Goal: Task Accomplishment & Management: Manage account settings

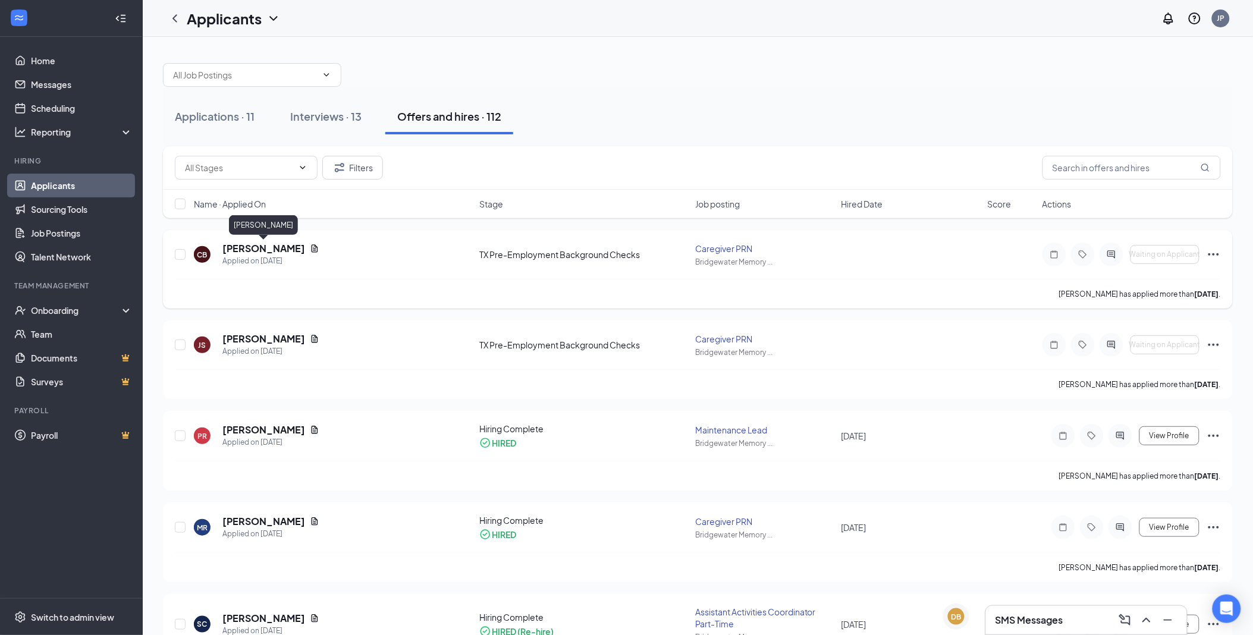
click at [286, 245] on h5 "[PERSON_NAME]" at bounding box center [263, 248] width 83 height 13
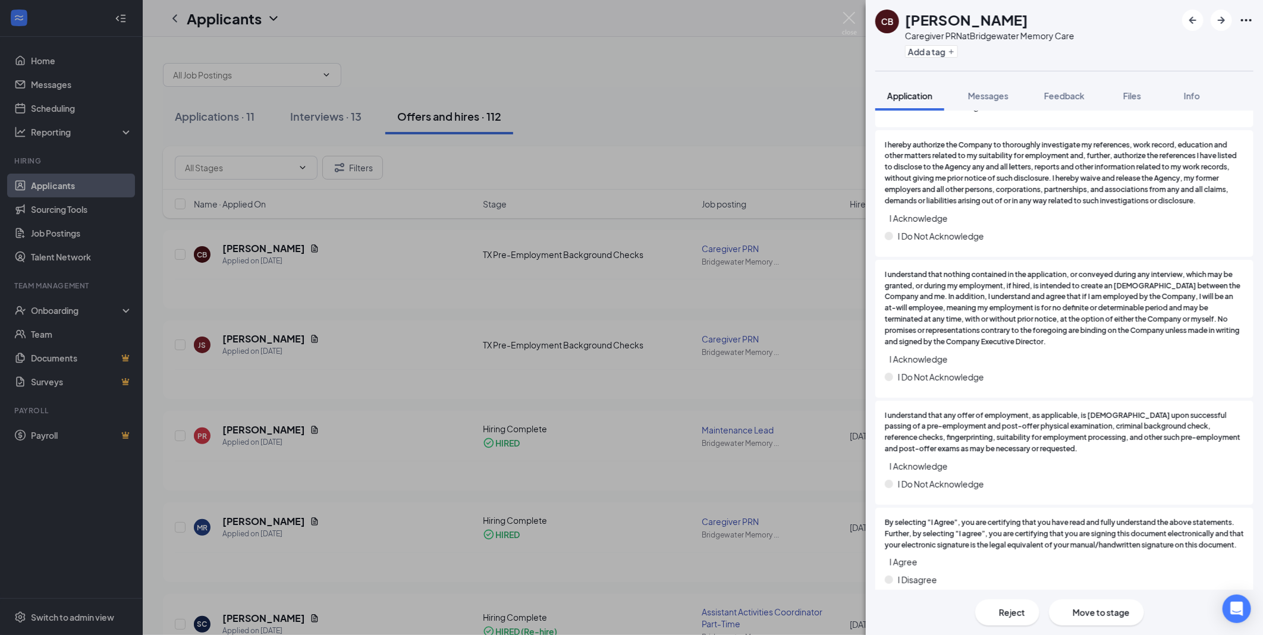
scroll to position [3660, 0]
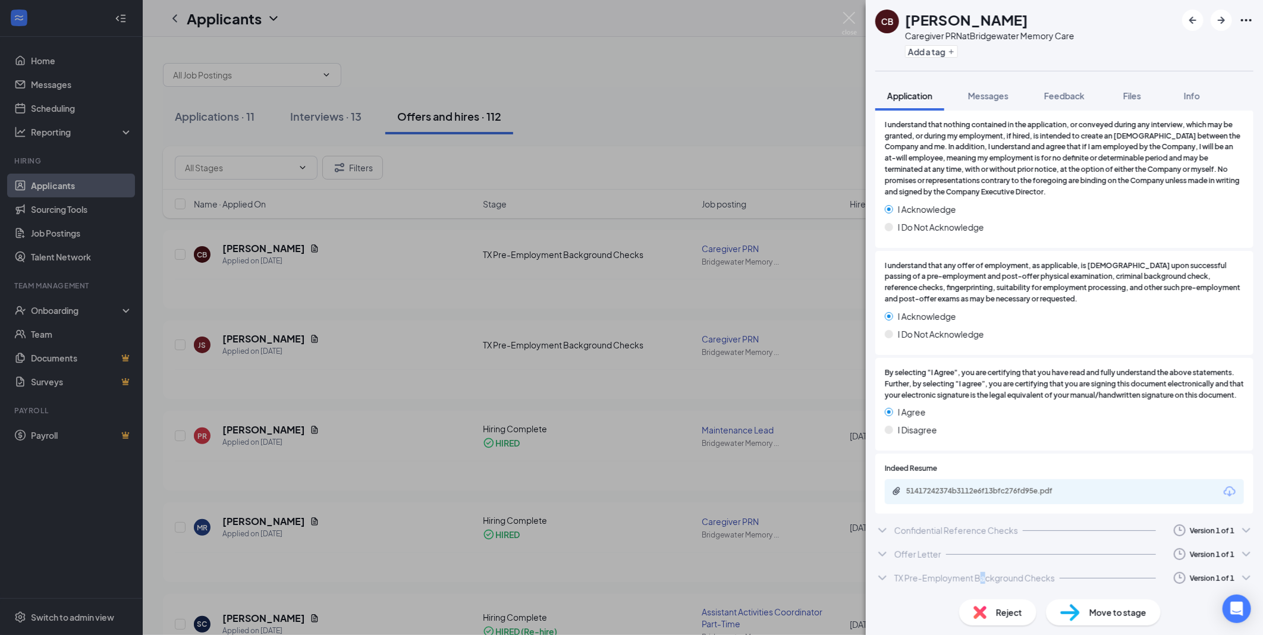
click at [984, 583] on div "TX Pre-Employment Background Checks" at bounding box center [975, 578] width 161 height 12
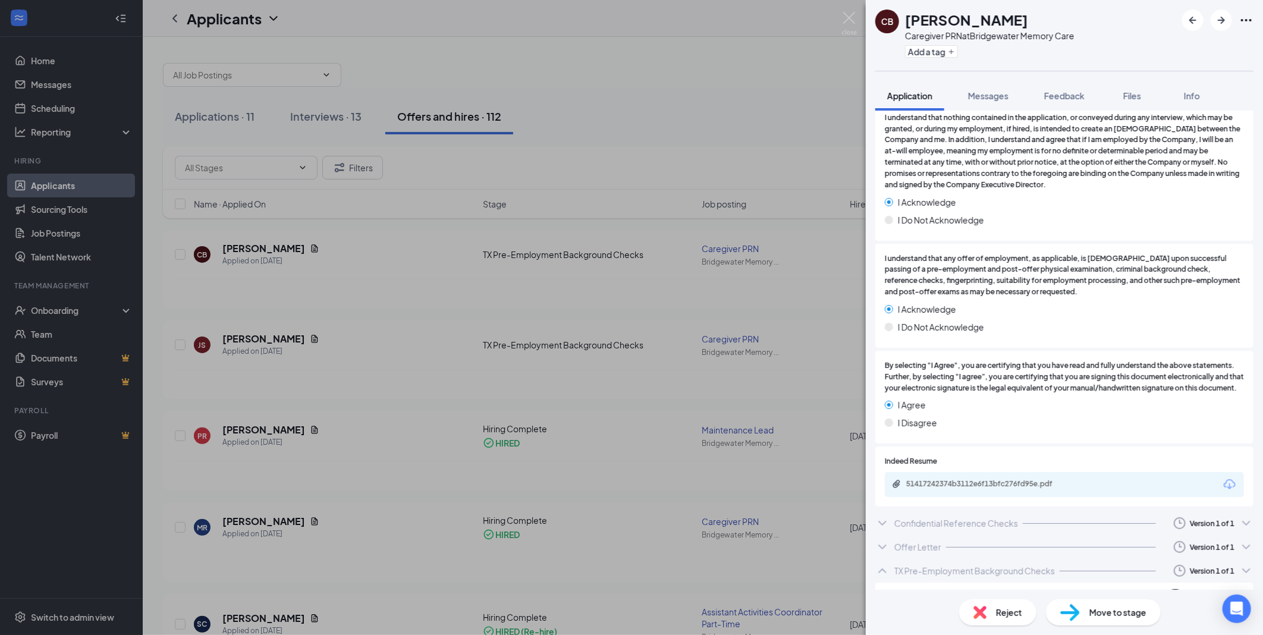
click at [896, 575] on div "TX Pre-Employment Background Checks" at bounding box center [975, 571] width 161 height 12
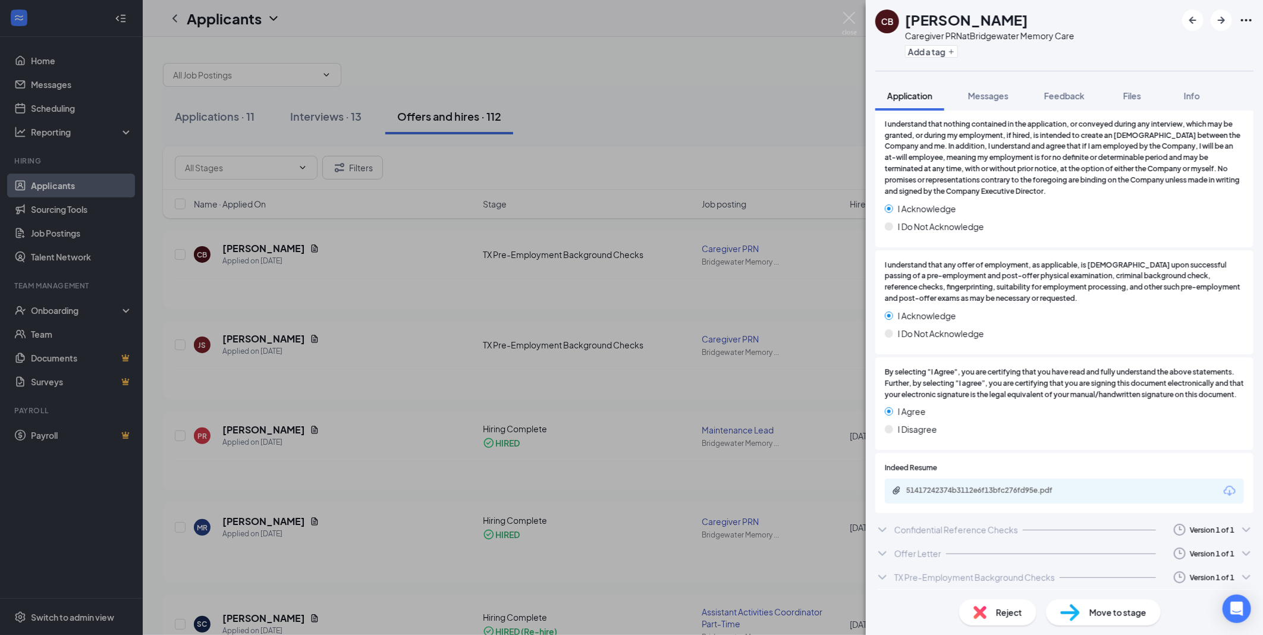
click at [902, 573] on div "TX Pre-Employment Background Checks" at bounding box center [975, 578] width 161 height 12
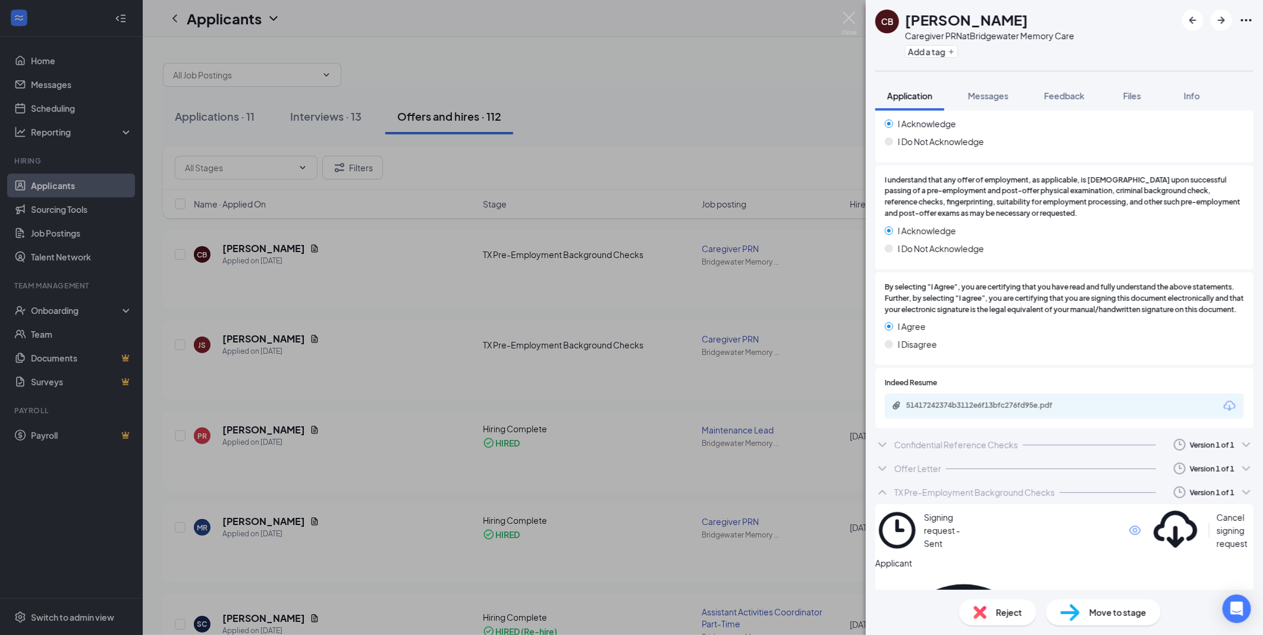
scroll to position [3740, 0]
click at [1130, 530] on icon "Eye" at bounding box center [1136, 528] width 12 height 10
click at [977, 453] on div "Confidential Reference Checks" at bounding box center [957, 447] width 124 height 12
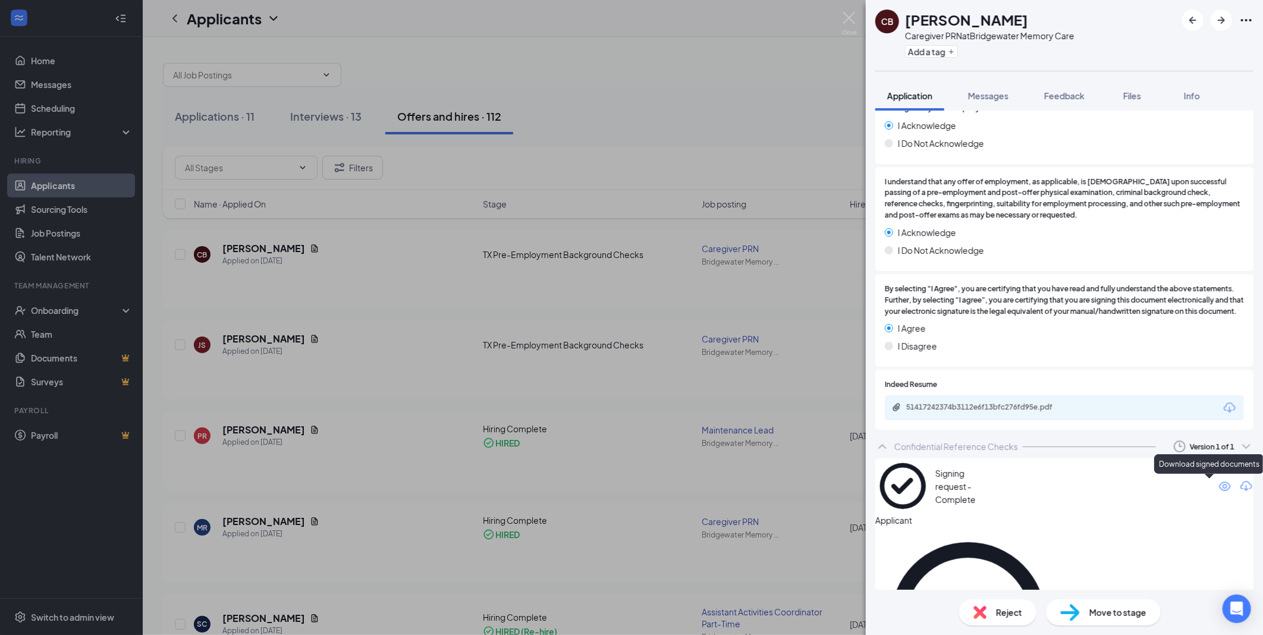
click at [1240, 489] on icon "Download" at bounding box center [1247, 486] width 14 height 14
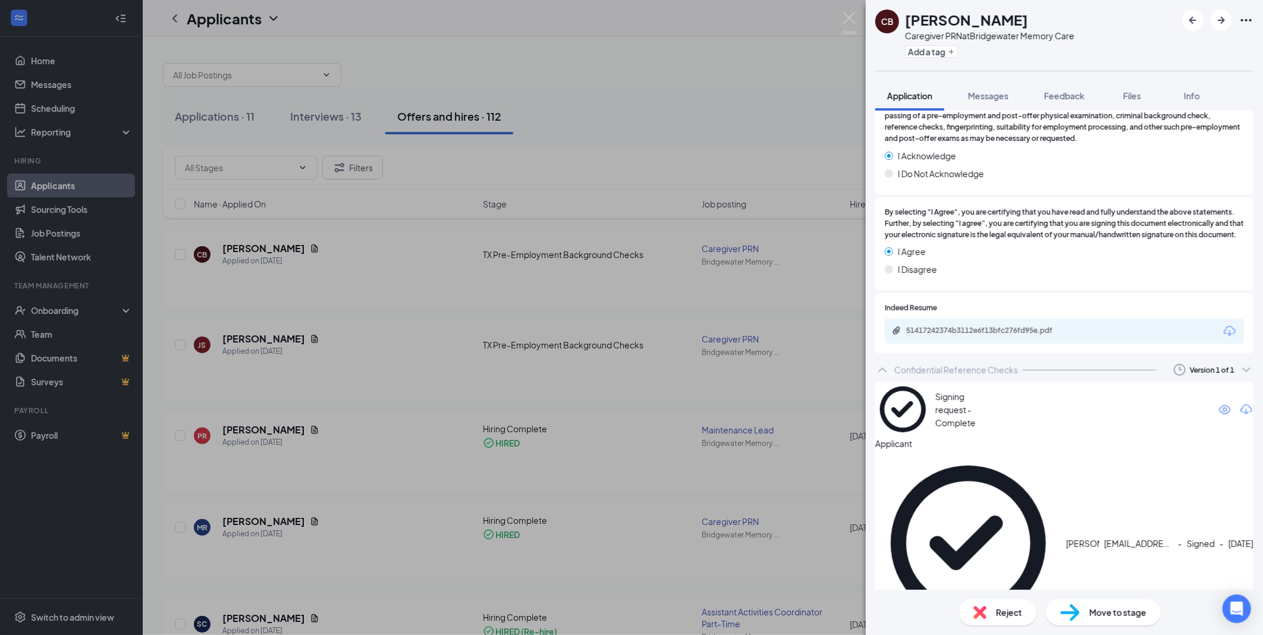
scroll to position [3808, 0]
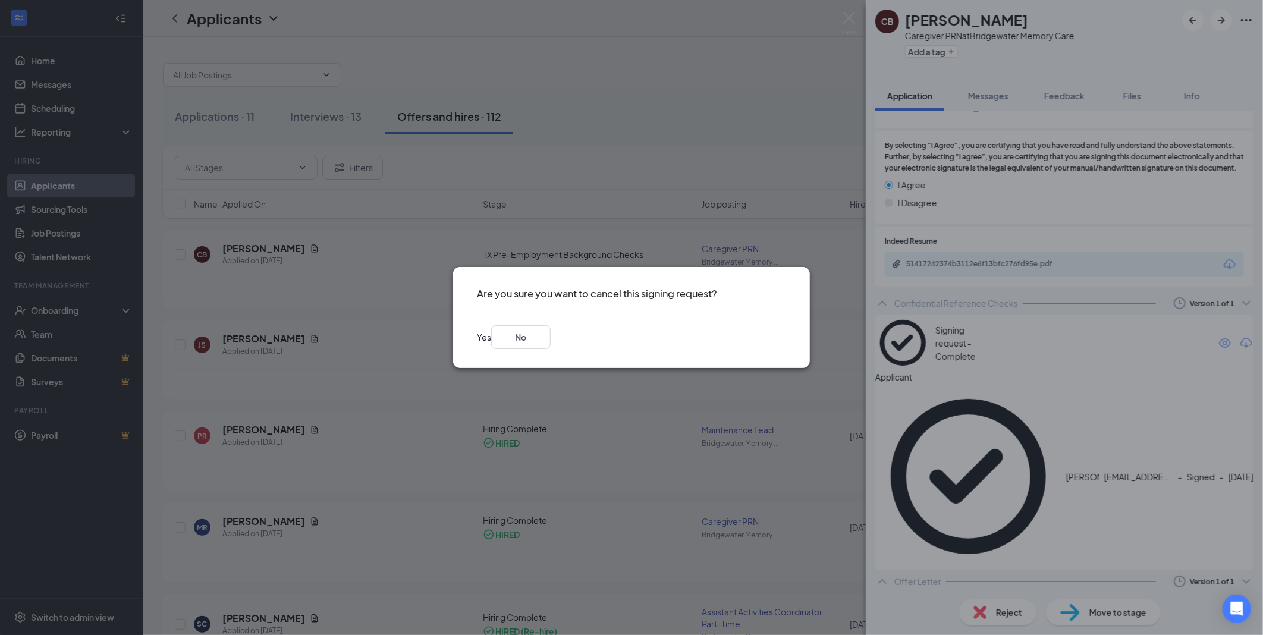
click at [491, 346] on button "Yes" at bounding box center [484, 337] width 14 height 24
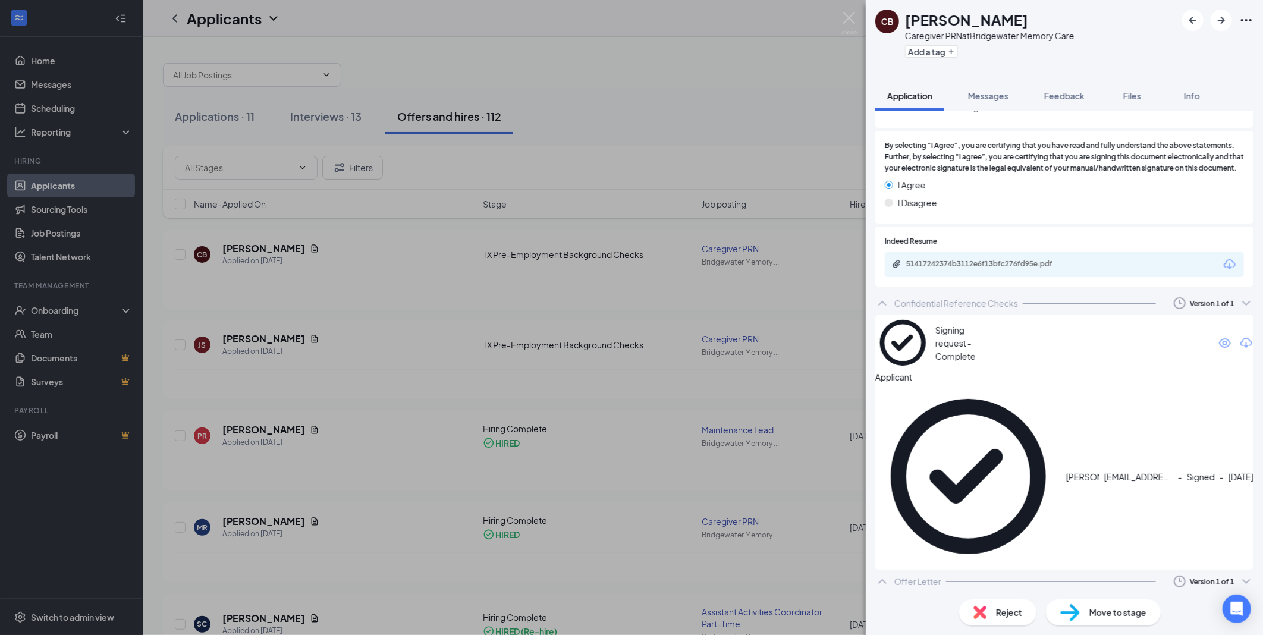
click at [1138, 617] on span "Move to stage" at bounding box center [1118, 612] width 57 height 13
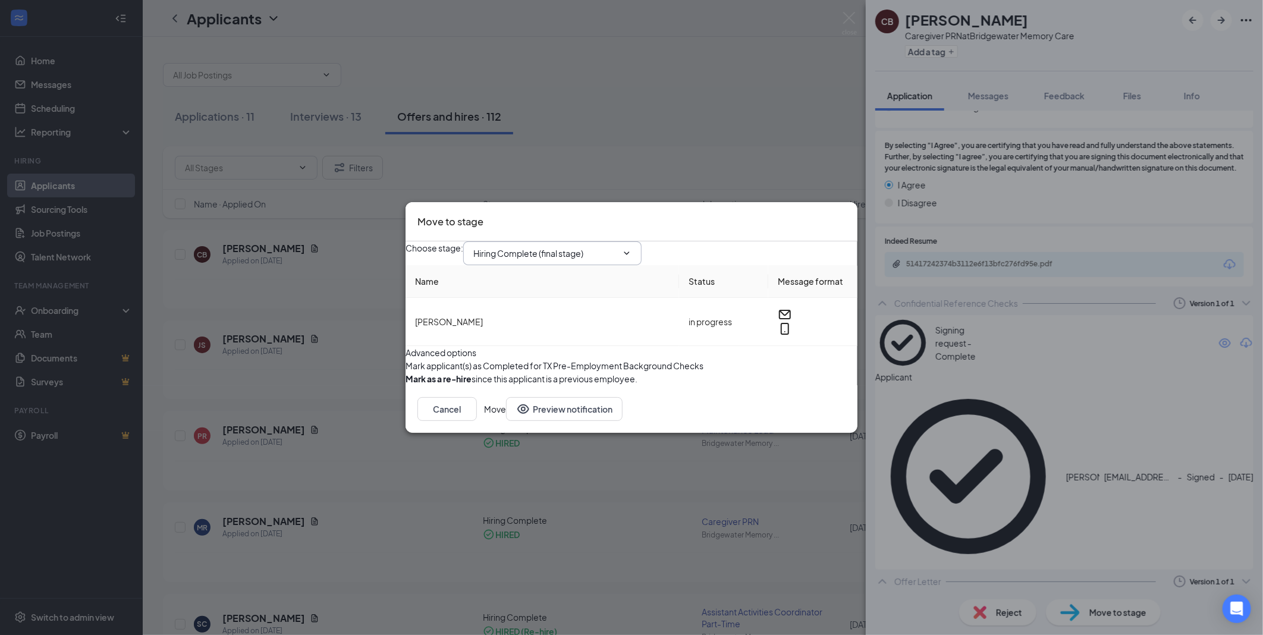
click at [613, 247] on input "Hiring Complete (final stage)" at bounding box center [546, 253] width 144 height 13
click at [551, 255] on div "Application Complete" at bounding box center [527, 261] width 86 height 13
type input "Application Complete"
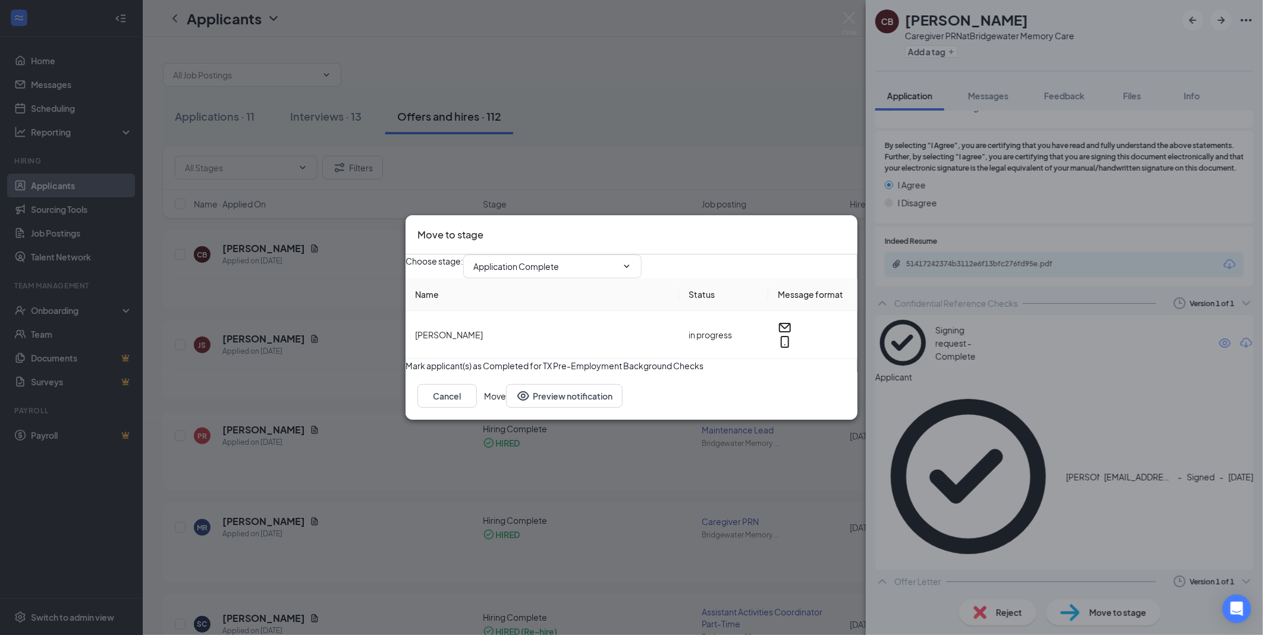
click at [506, 408] on button "Move" at bounding box center [495, 396] width 22 height 24
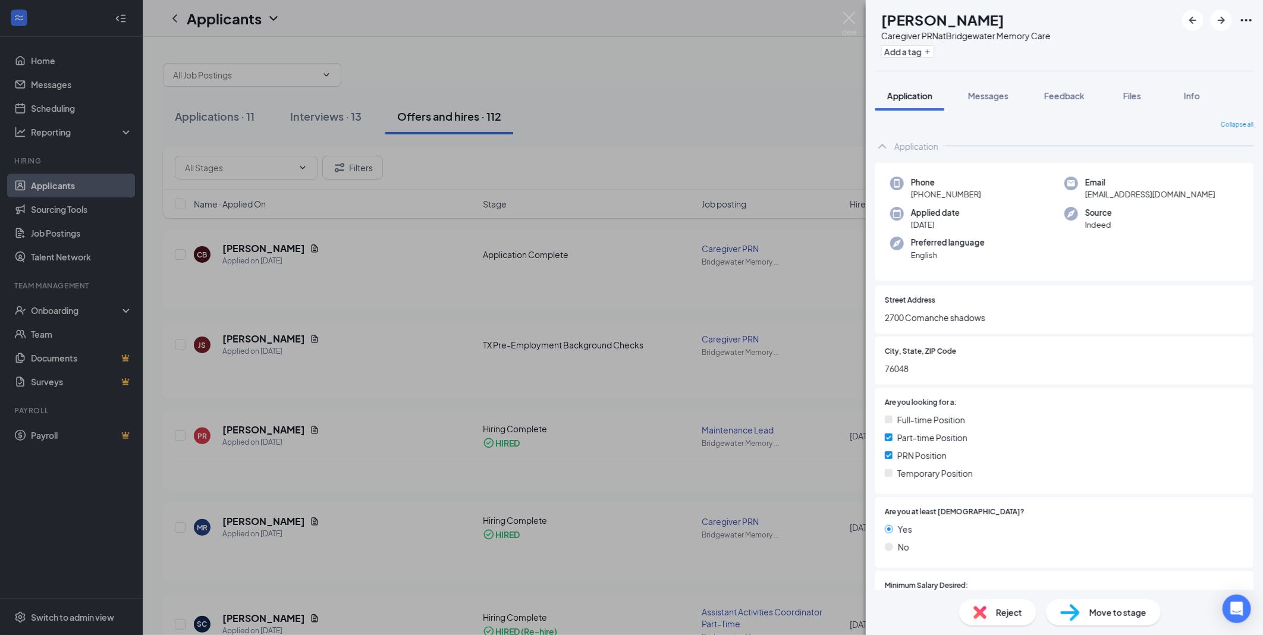
click at [276, 247] on div "JS [PERSON_NAME] Caregiver PRN at Bridgewater Memory Care Add a tag Application…" at bounding box center [631, 317] width 1263 height 635
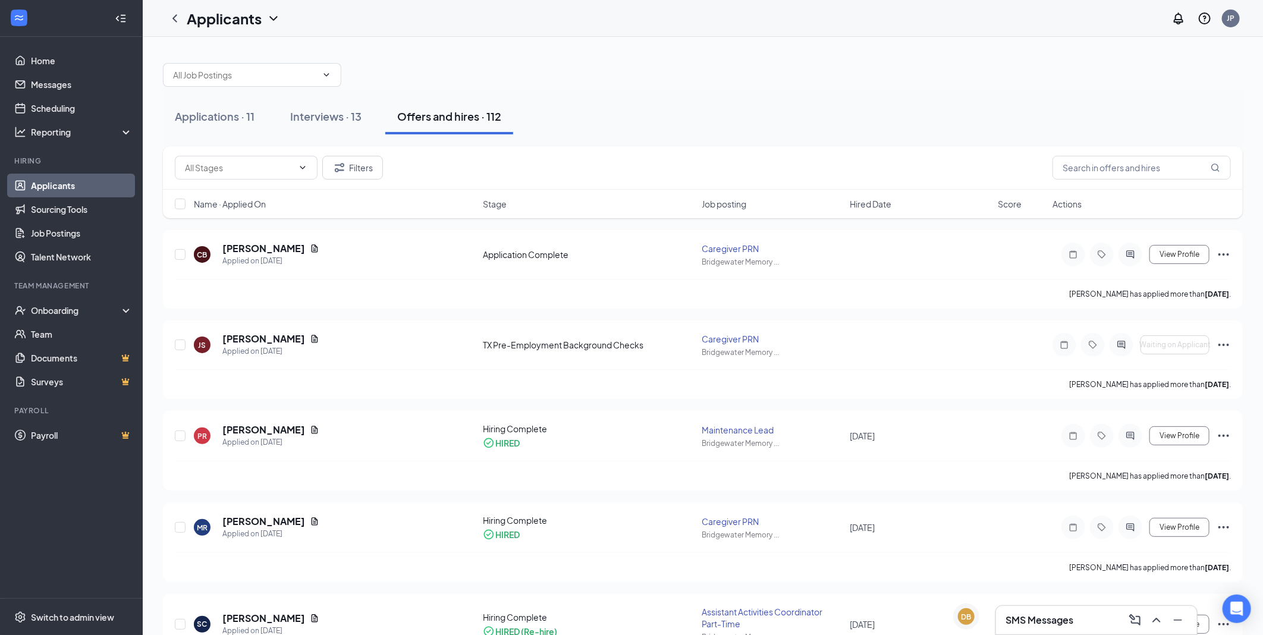
click at [276, 247] on h5 "[PERSON_NAME]" at bounding box center [263, 248] width 83 height 13
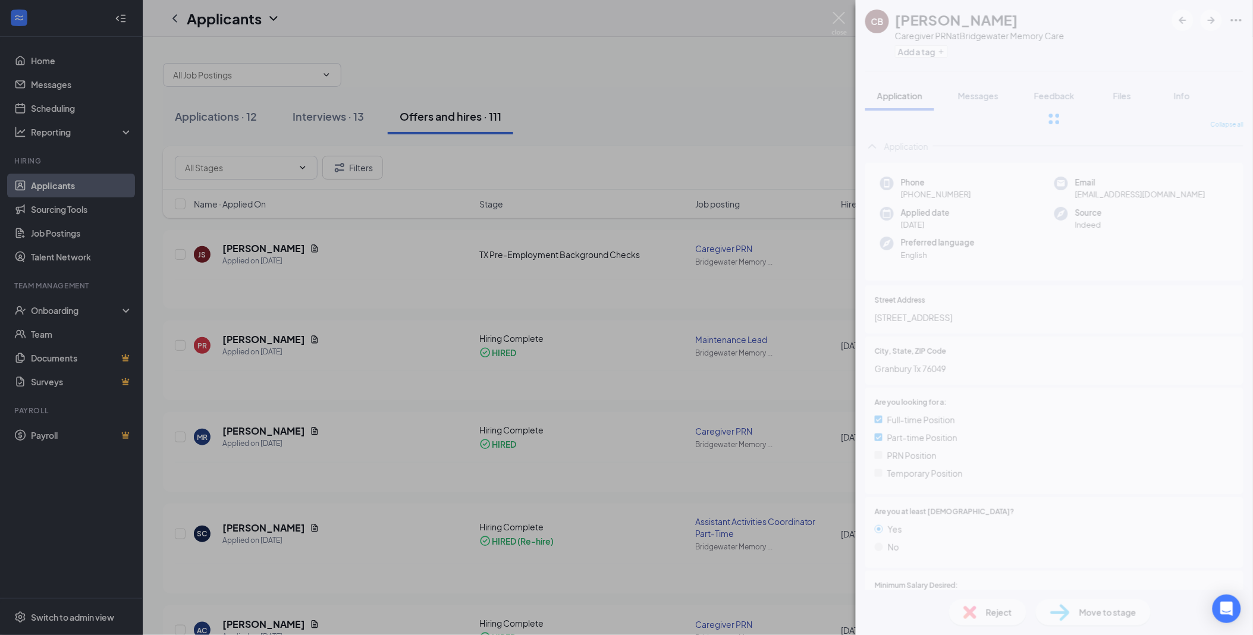
click at [358, 113] on div "CB [PERSON_NAME] Caregiver PRN at Bridgewater Memory Care Add a tag Application…" at bounding box center [626, 317] width 1253 height 635
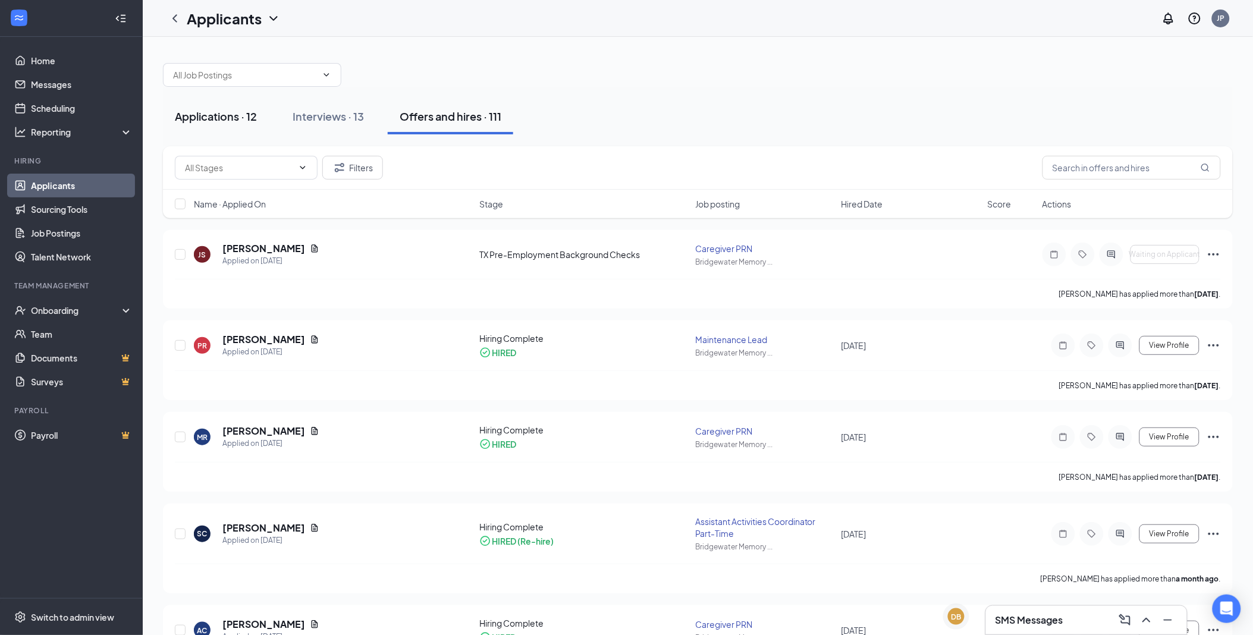
click at [223, 104] on button "Applications · 12" at bounding box center [216, 117] width 106 height 36
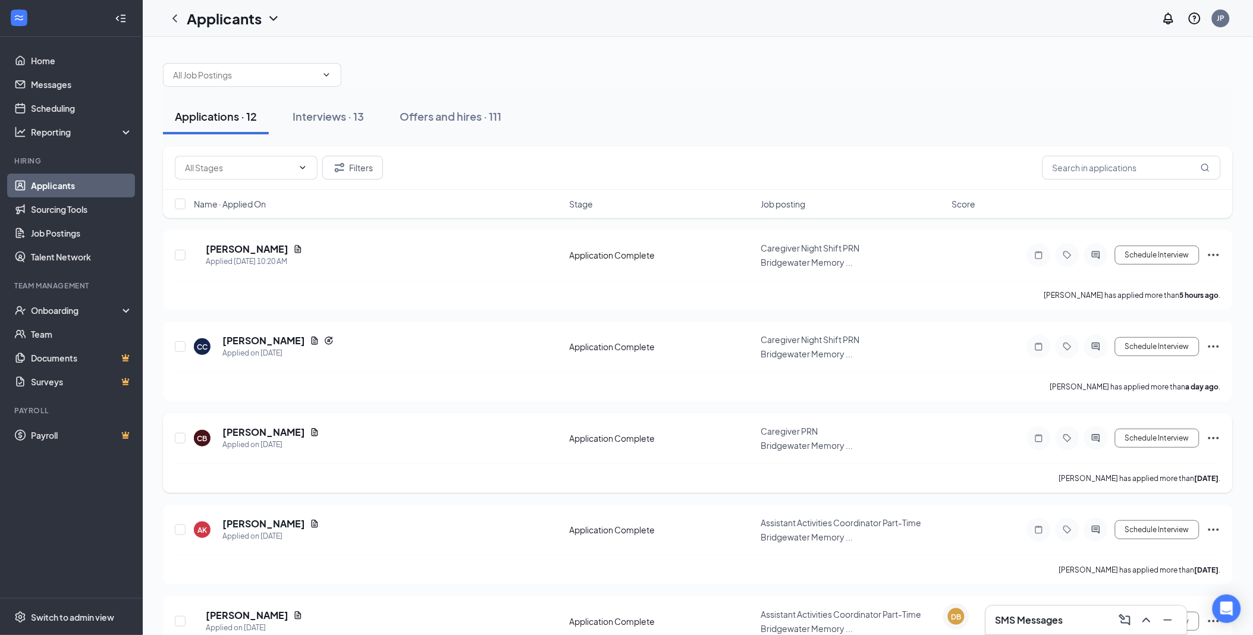
click at [281, 435] on h5 "[PERSON_NAME]" at bounding box center [263, 432] width 83 height 13
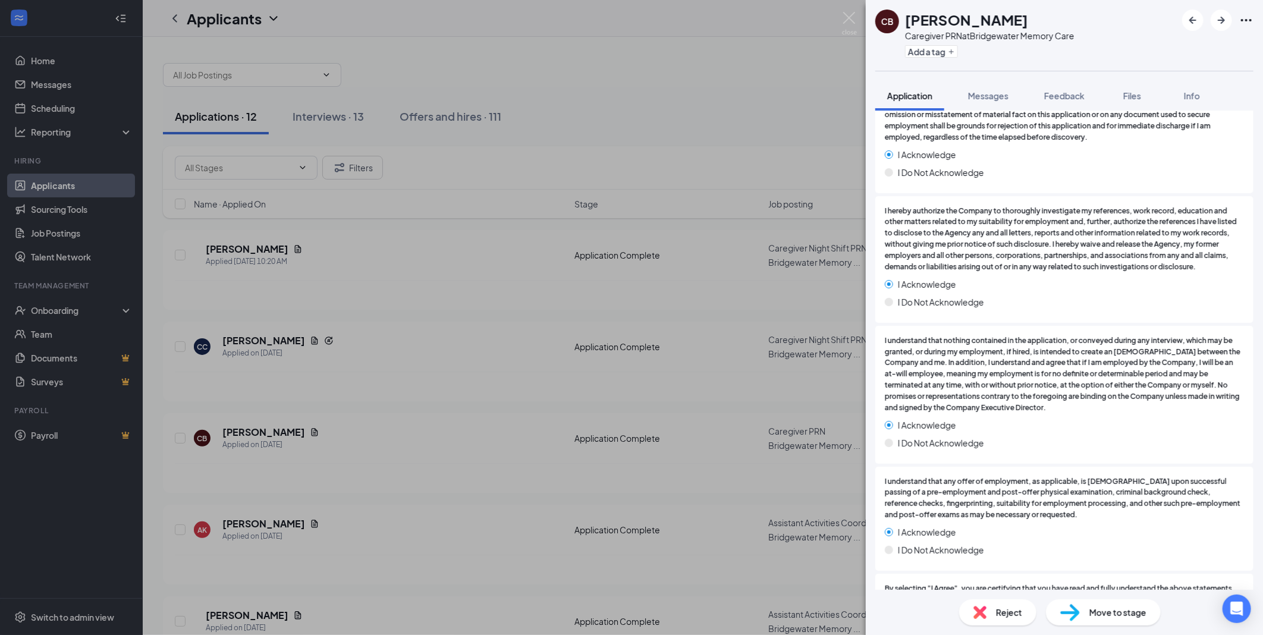
scroll to position [3660, 0]
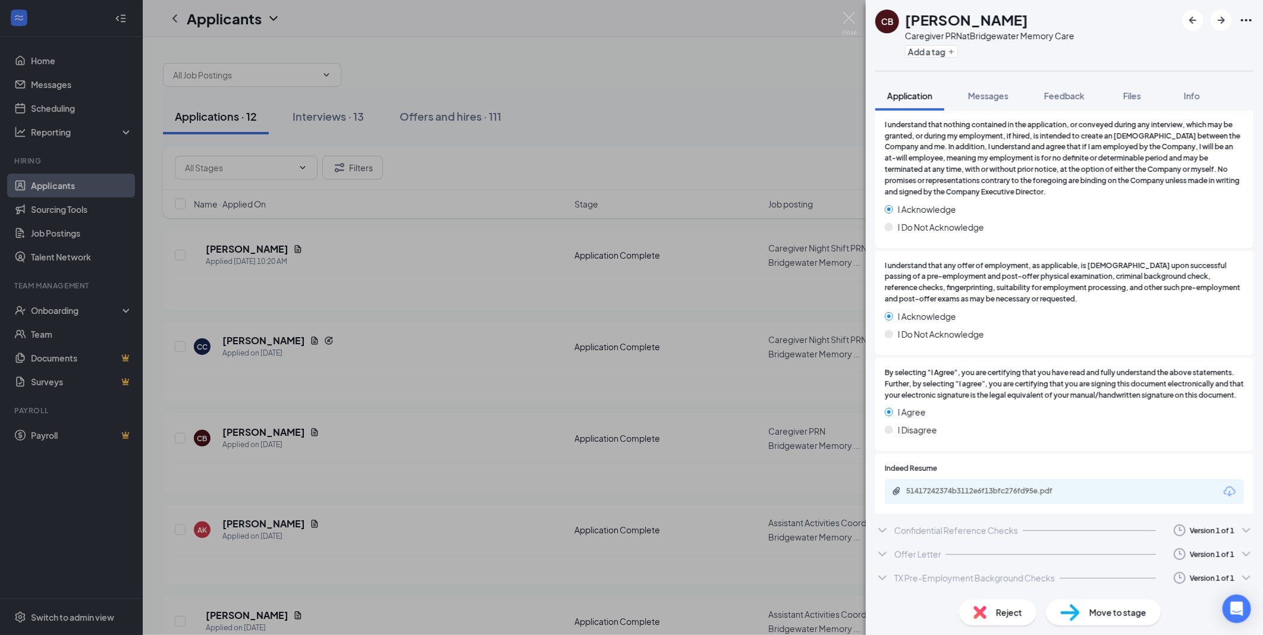
click at [1117, 613] on span "Move to stage" at bounding box center [1118, 612] width 57 height 13
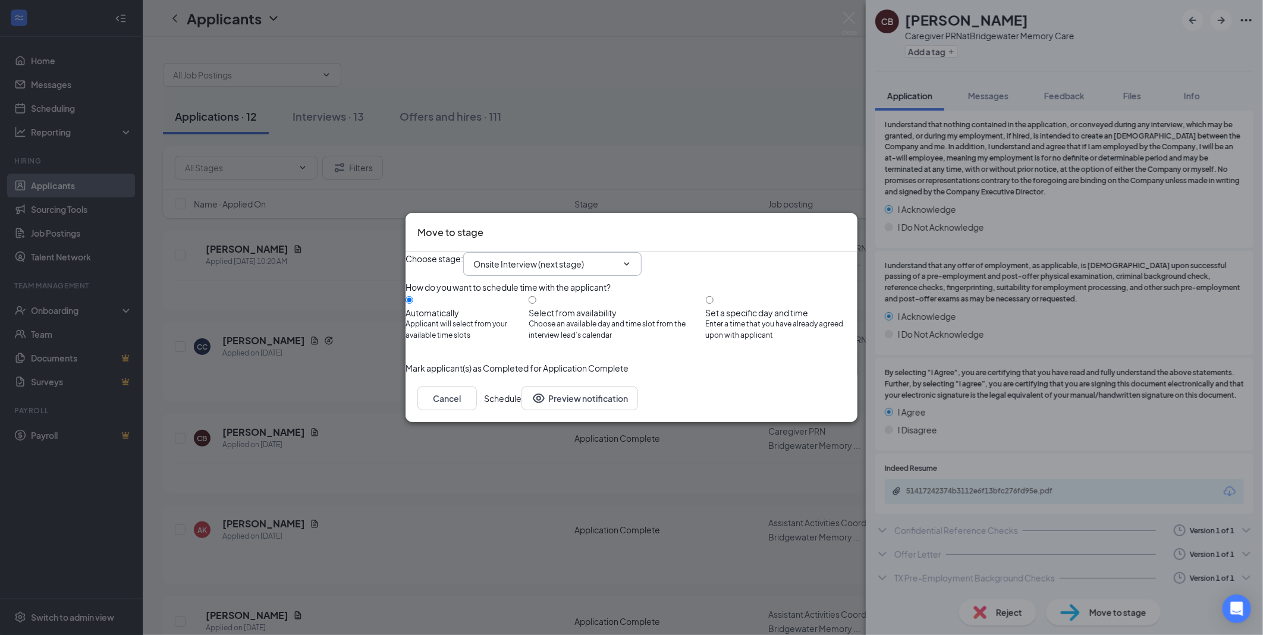
click at [642, 258] on span "Onsite Interview (next stage)" at bounding box center [552, 264] width 178 height 24
click at [632, 259] on icon "ChevronDown" at bounding box center [627, 264] width 10 height 10
click at [617, 258] on input "Onsite Interview (next stage)" at bounding box center [546, 264] width 144 height 13
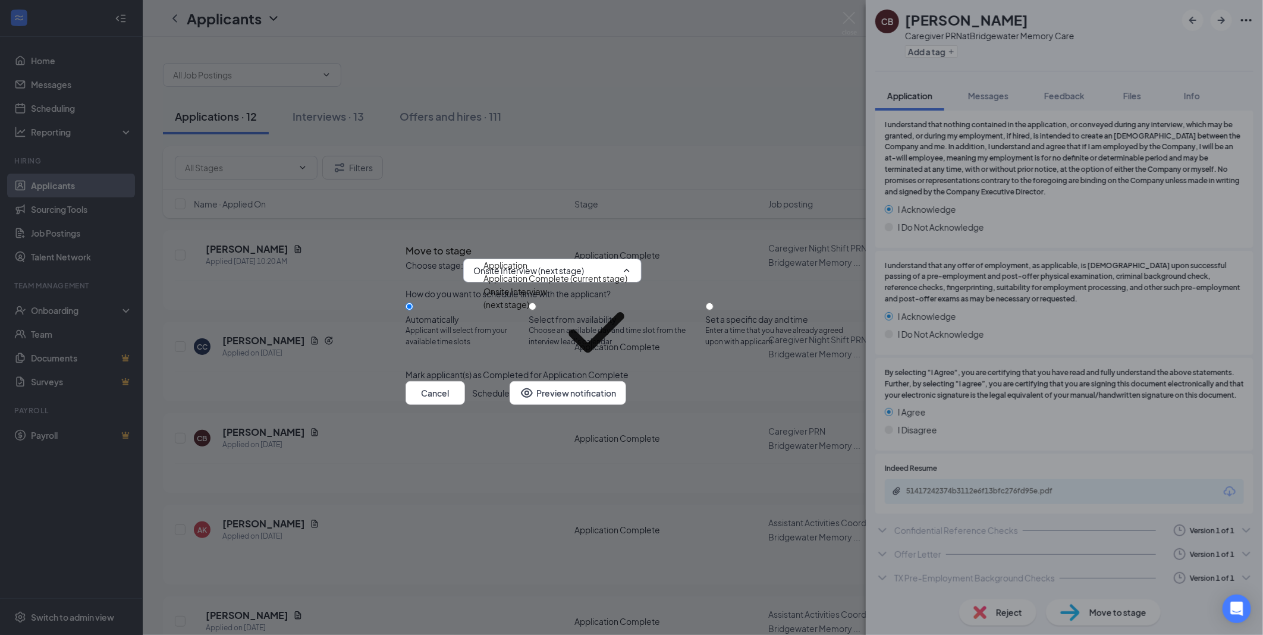
click at [550, 406] on div "TX Pre-Employment Background Checks" at bounding box center [564, 412] width 161 height 13
type input "TX Pre-Employment Background Checks"
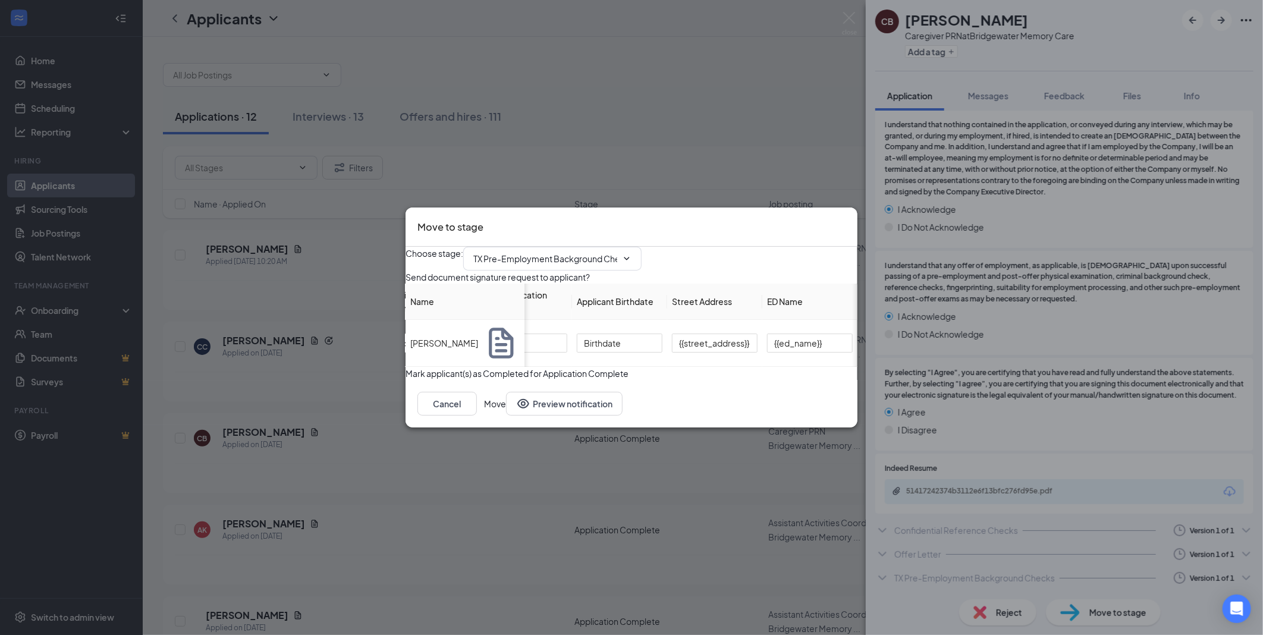
scroll to position [0, 535]
drag, startPoint x: 823, startPoint y: 349, endPoint x: 739, endPoint y: 349, distance: 83.9
click at [739, 349] on tr "[PERSON_NAME] in progress Training Location License Number Phone Number Address…" at bounding box center [376, 343] width 964 height 47
type input "[PERSON_NAME]"
drag, startPoint x: 739, startPoint y: 347, endPoint x: 570, endPoint y: 343, distance: 169.6
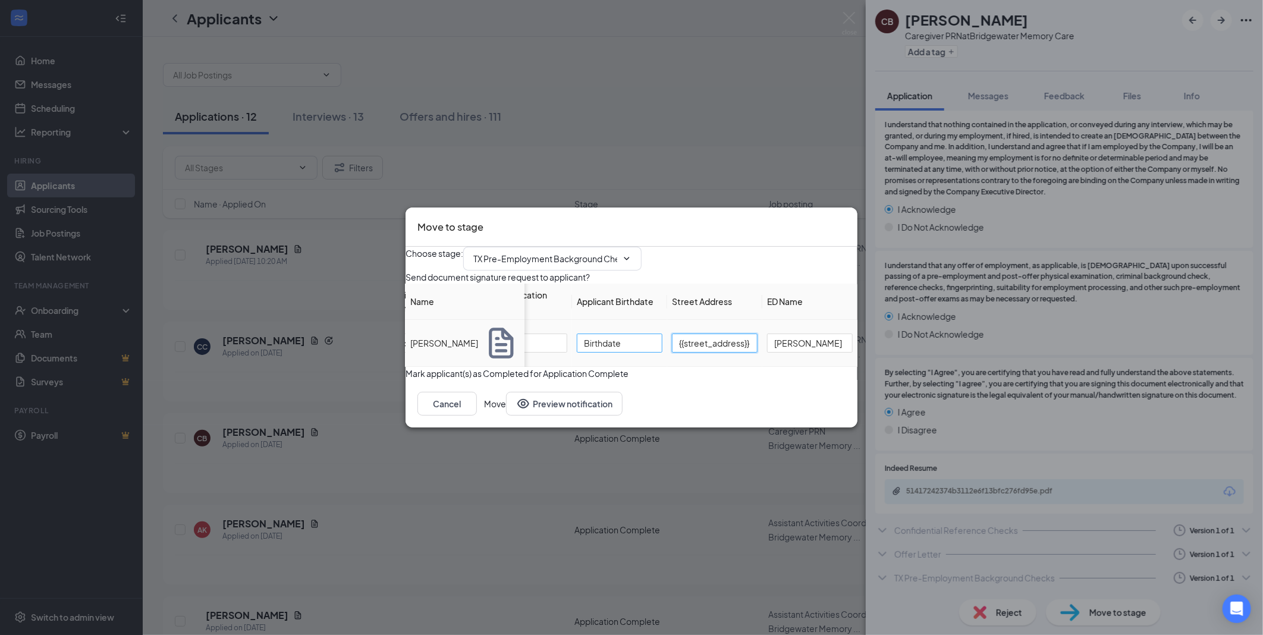
click at [570, 343] on tr "[PERSON_NAME] in progress Training Location License Number Phone Number Address…" at bounding box center [376, 343] width 964 height 47
drag, startPoint x: 647, startPoint y: 346, endPoint x: 565, endPoint y: 347, distance: 81.5
click at [565, 347] on tr "[PERSON_NAME] in progress Training Location License Number Phone Number Address…" at bounding box center [744, 343] width 964 height 47
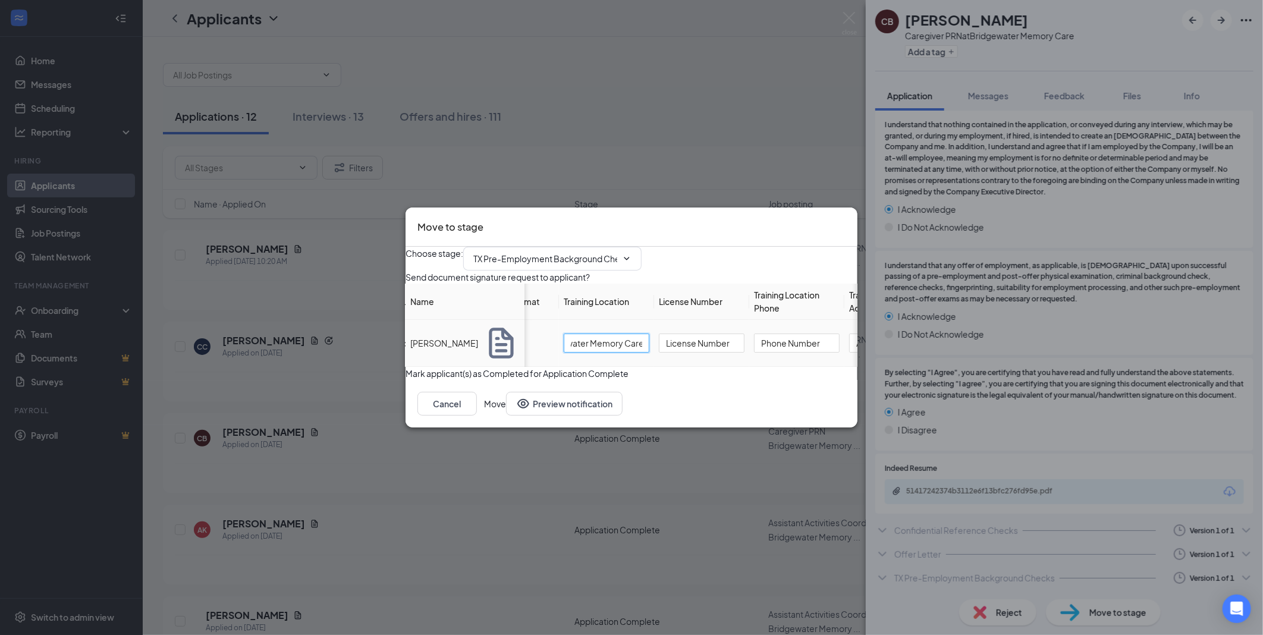
type input "Birdgewater Memory Care"
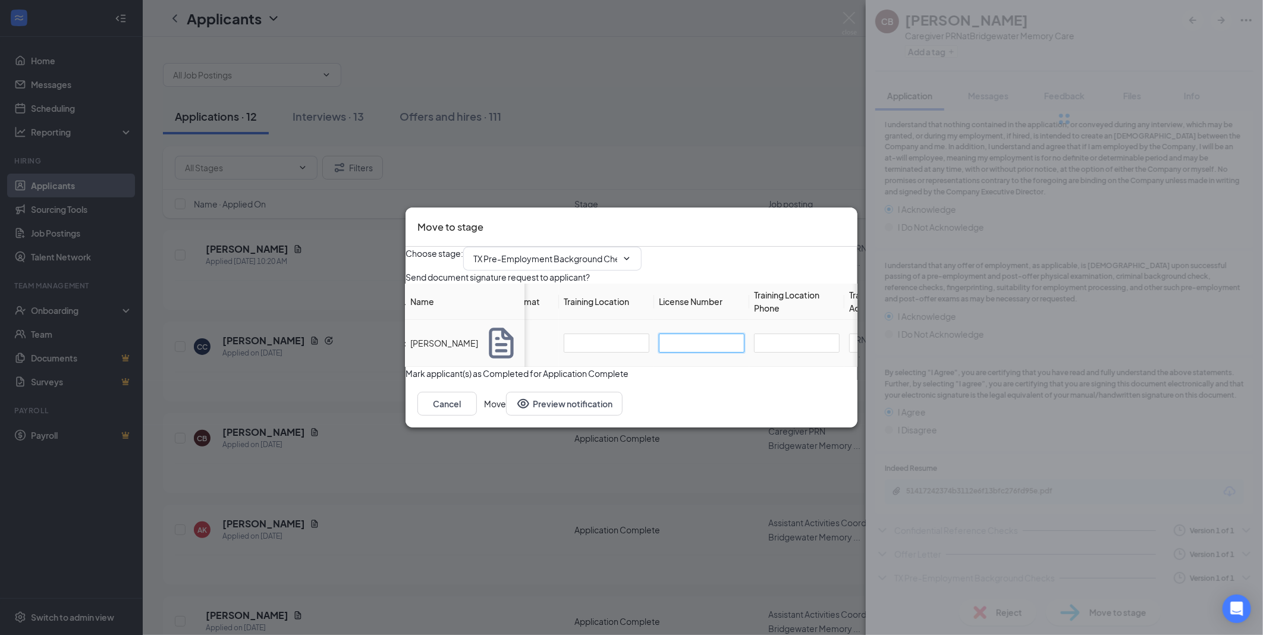
type input "Training Location"
type input "License Number"
type input "Phone Number"
type input "Address"
type input "Birthdate"
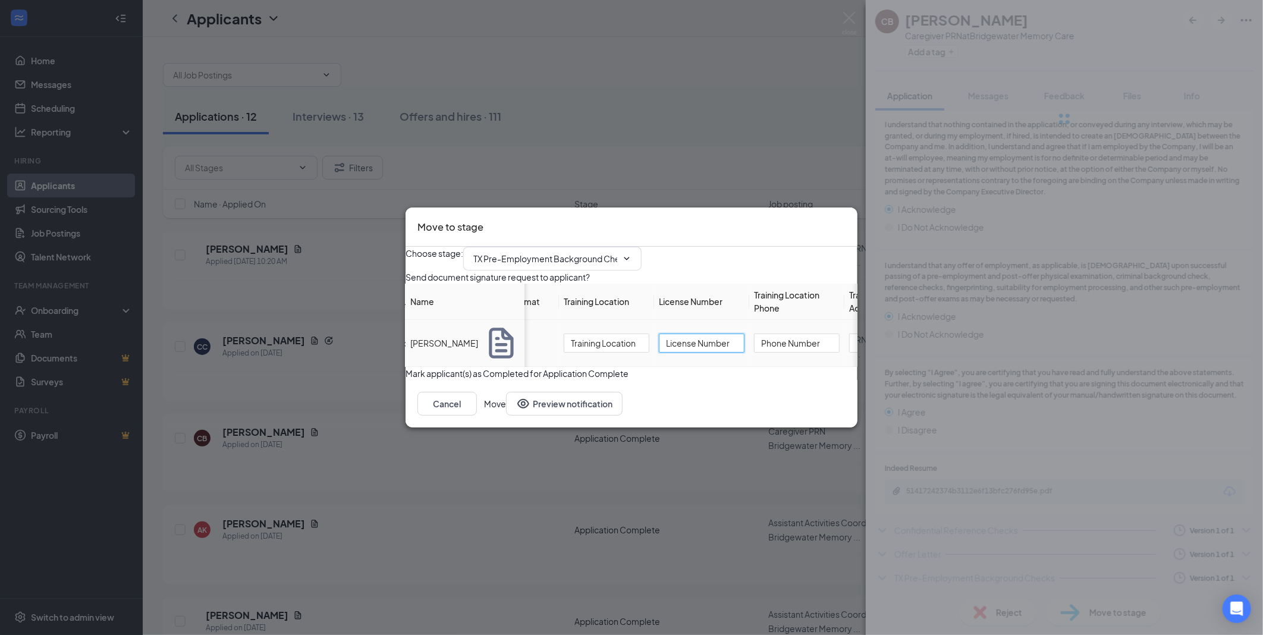
type input "{{street_address}}"
type input "{{ed_name}}"
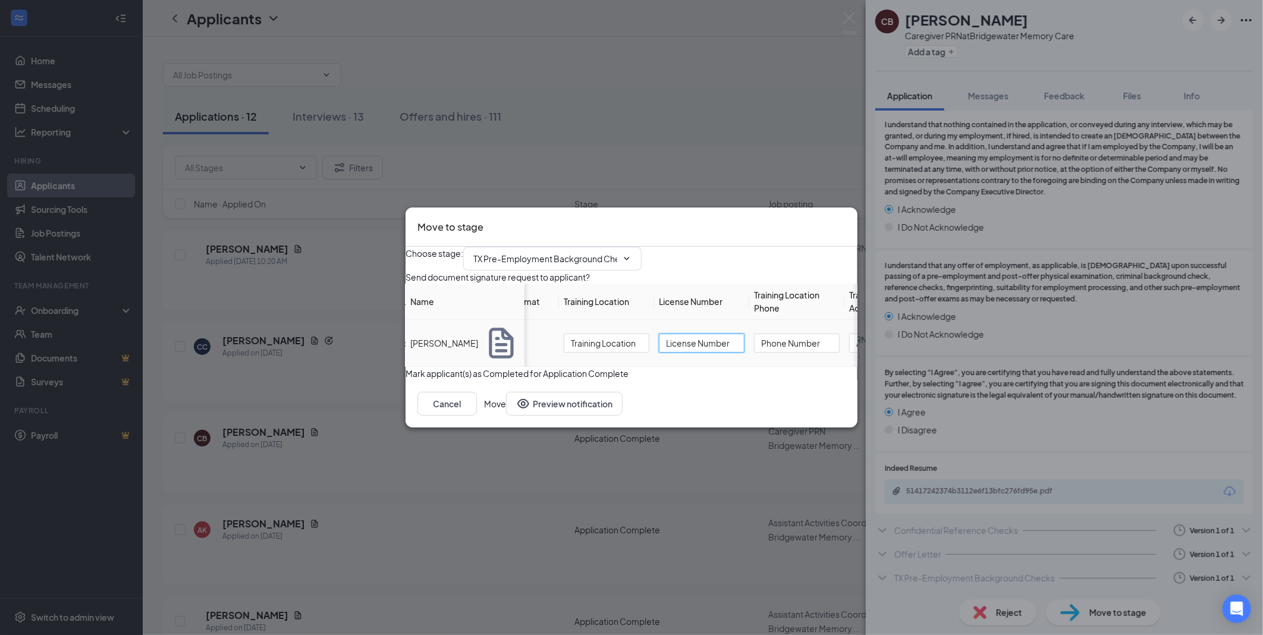
drag, startPoint x: 747, startPoint y: 349, endPoint x: 674, endPoint y: 352, distance: 72.6
click at [674, 352] on input "License Number" at bounding box center [702, 343] width 86 height 19
type input "102889"
drag, startPoint x: 838, startPoint y: 346, endPoint x: 769, endPoint y: 349, distance: 69.0
click at [769, 349] on input "Phone Number" at bounding box center [797, 343] width 86 height 19
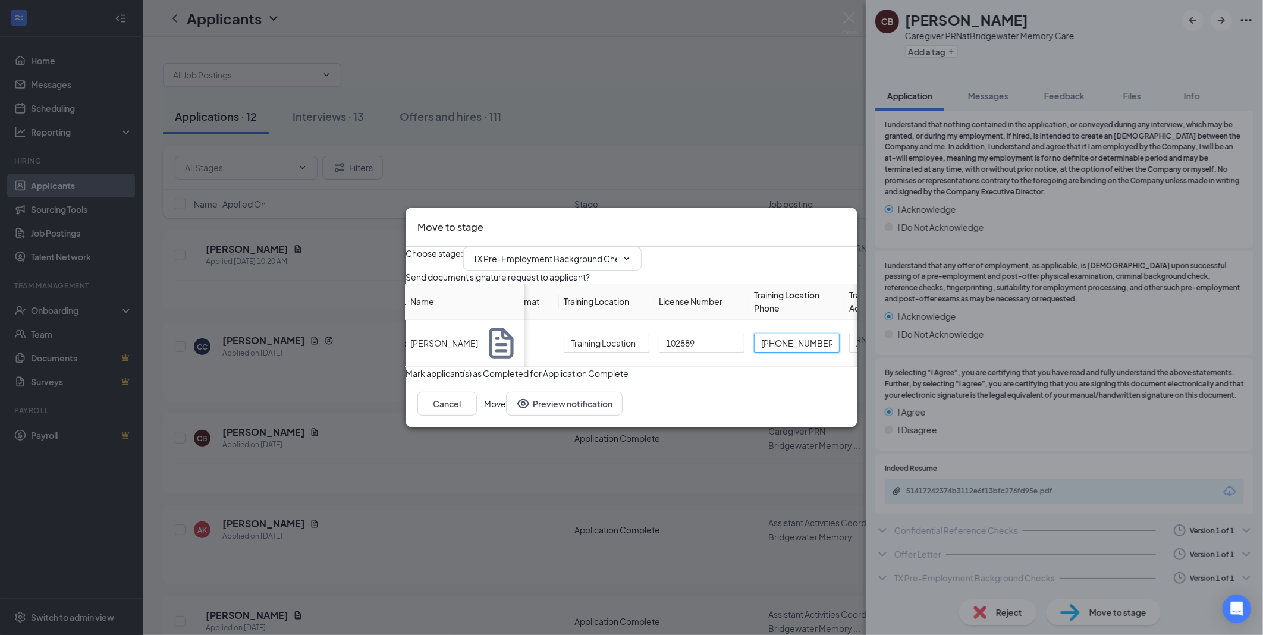
type input "[PHONE_NUMBER]"
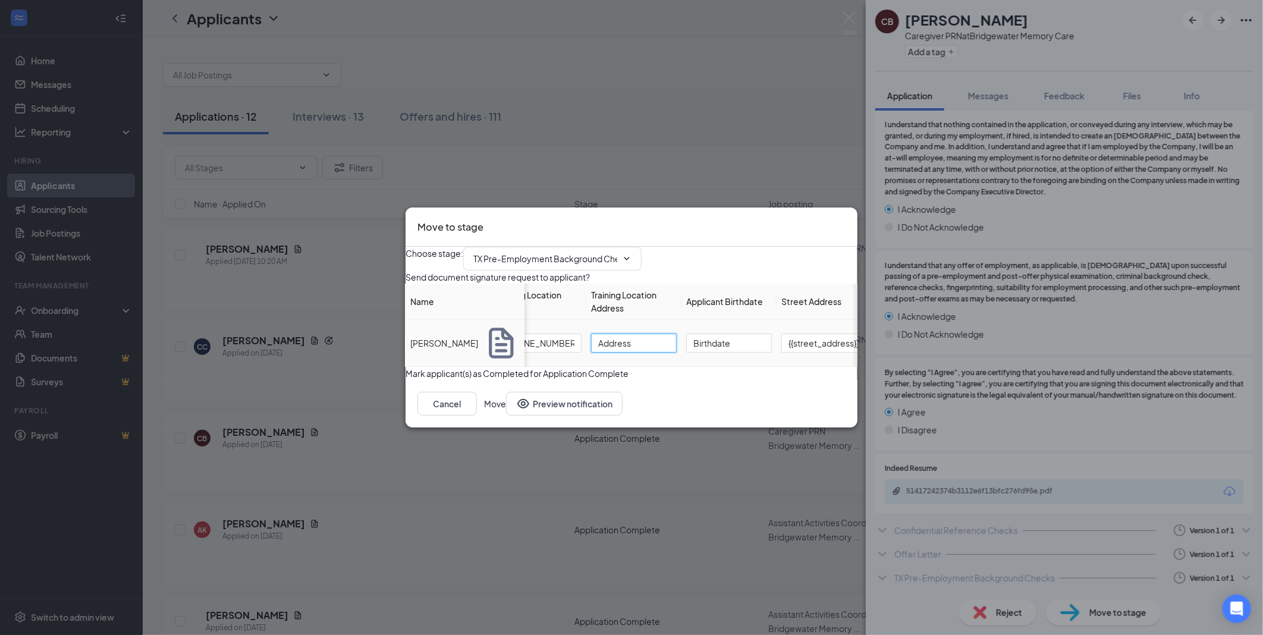
drag, startPoint x: 661, startPoint y: 346, endPoint x: 597, endPoint y: 351, distance: 63.9
click at [597, 351] on tr "[PERSON_NAME] in progress Training Location 102889 [PHONE_NUMBER] Address Birth…" at bounding box center [486, 343] width 964 height 47
type input "[STREET_ADDRESS]"
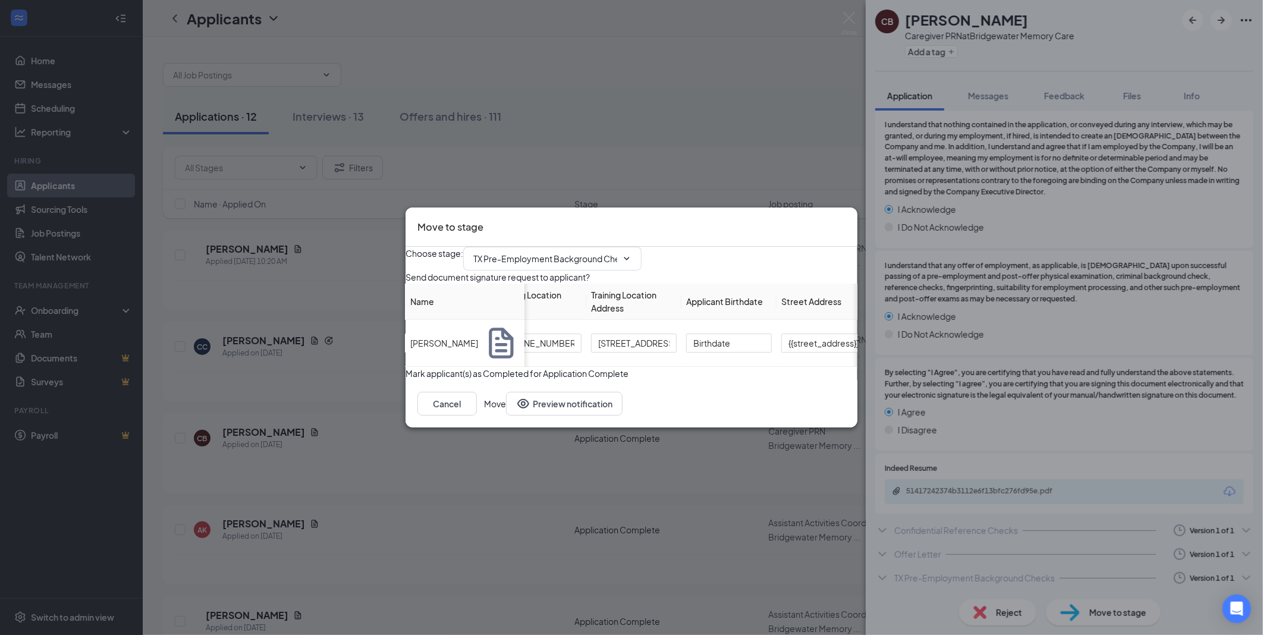
click at [506, 416] on button "Move" at bounding box center [495, 404] width 22 height 24
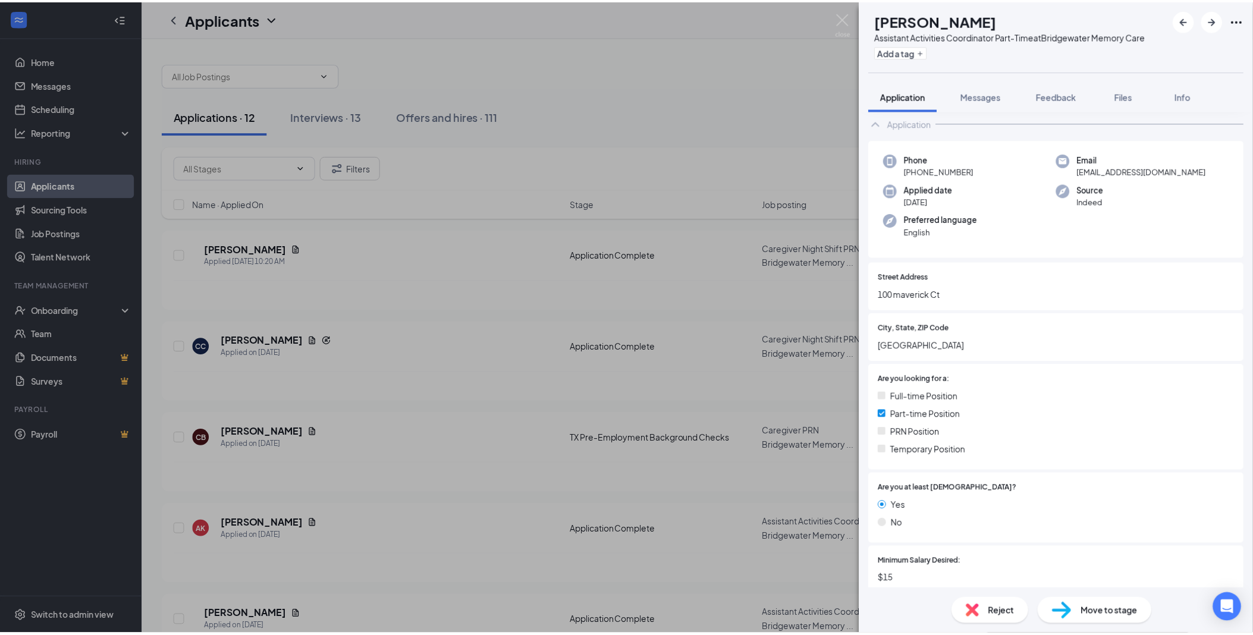
scroll to position [330, 0]
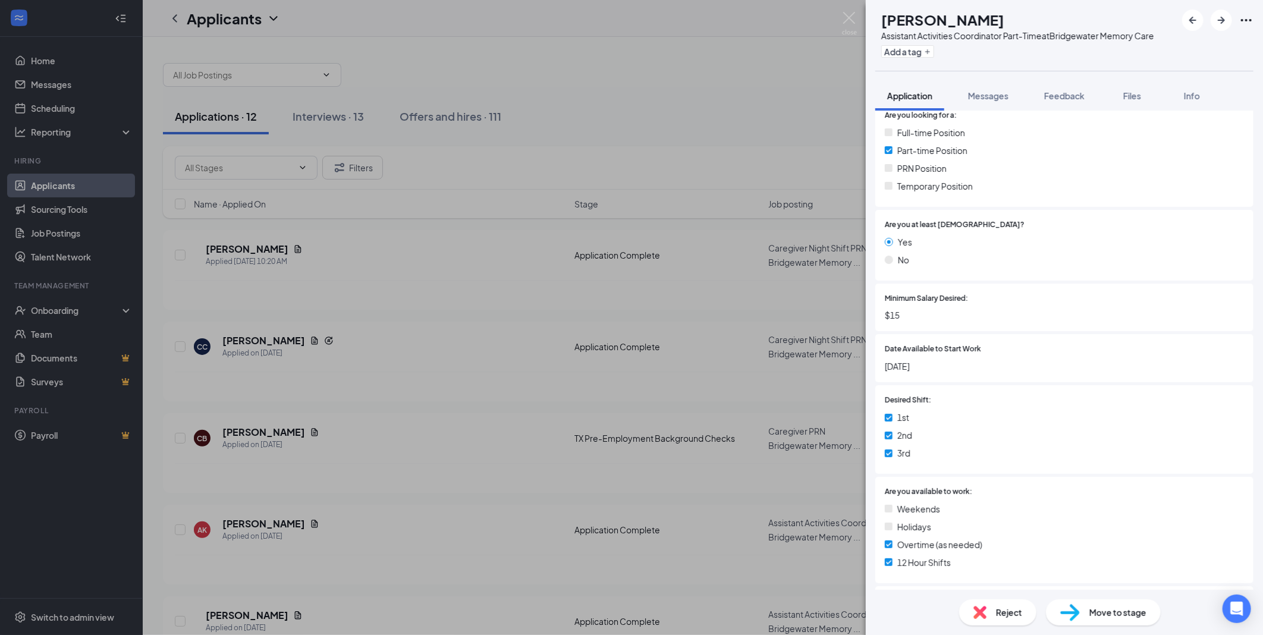
click at [435, 113] on div "AK [PERSON_NAME] Assistant Activities Coordinator Part-Time at Bridgewater Memo…" at bounding box center [631, 317] width 1263 height 635
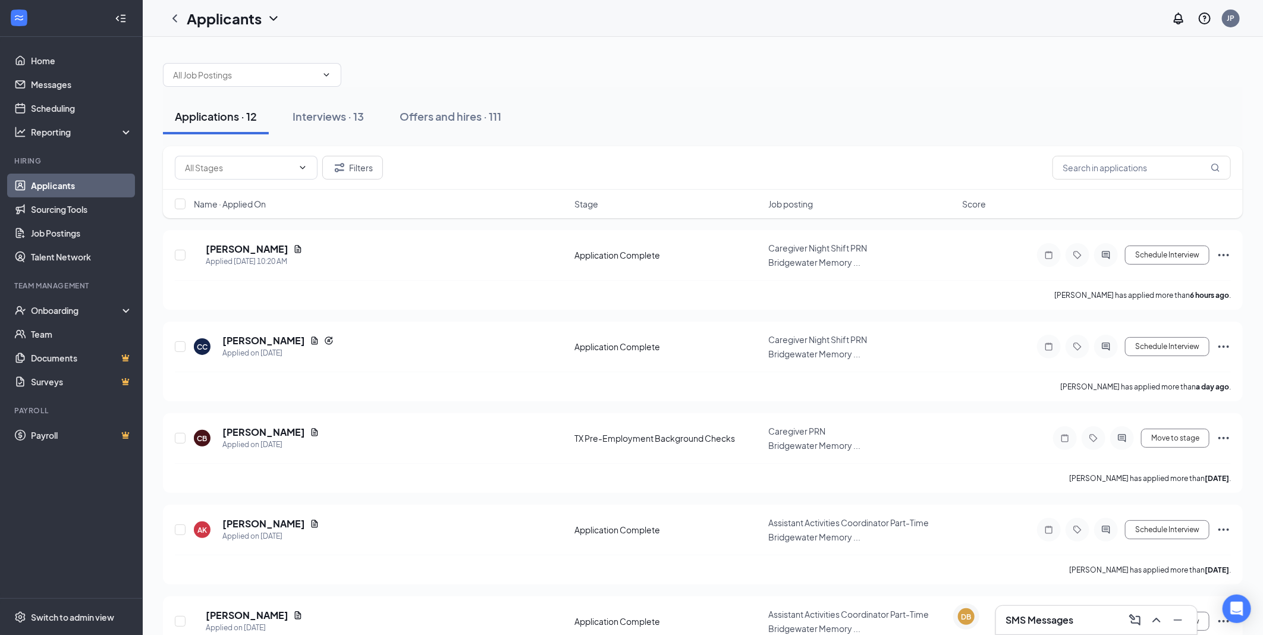
click at [437, 120] on div "Offers and hires · 111" at bounding box center [451, 116] width 102 height 15
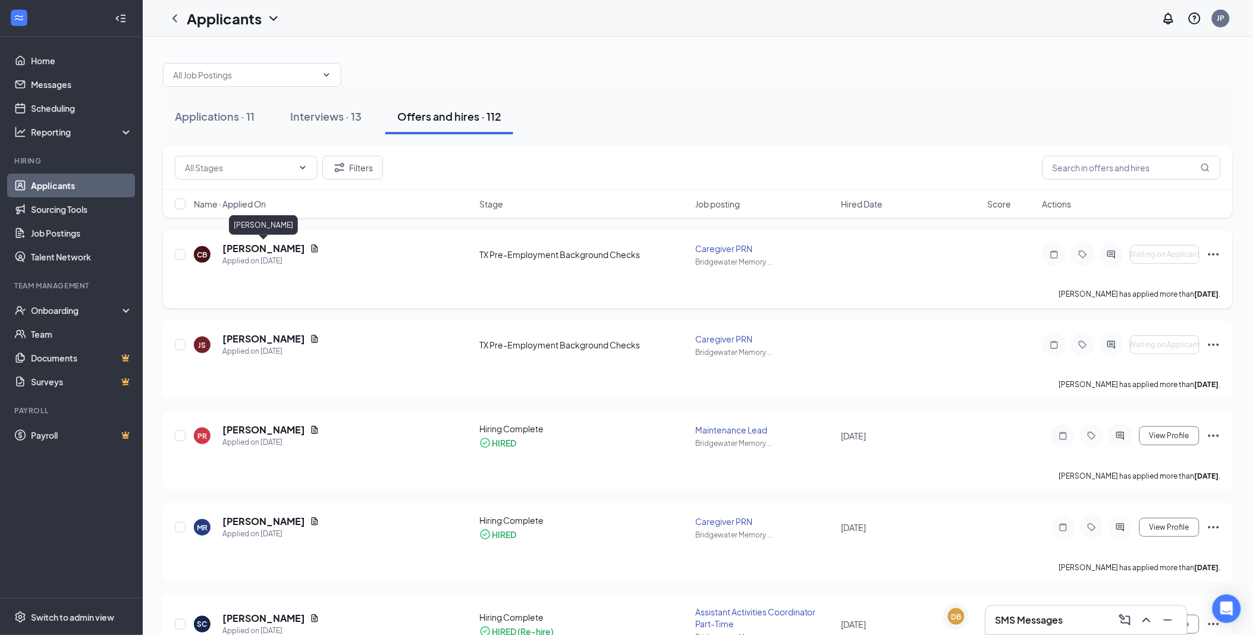
click at [286, 249] on h5 "[PERSON_NAME]" at bounding box center [263, 248] width 83 height 13
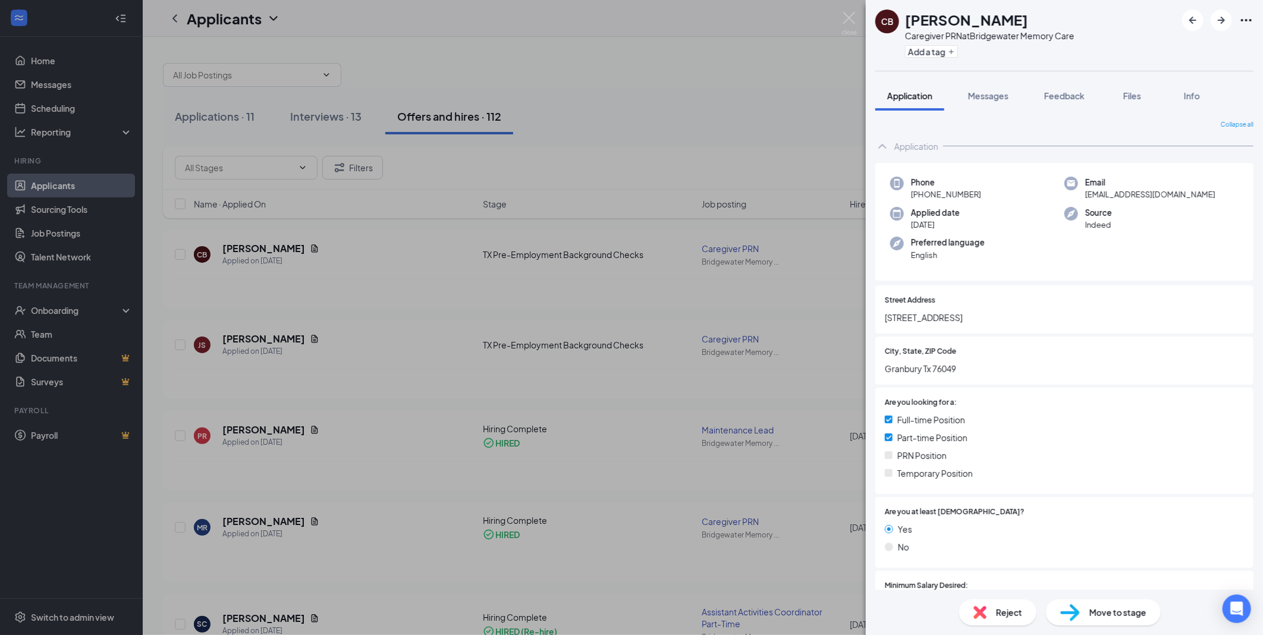
click at [79, 228] on div "CB [PERSON_NAME] Caregiver PRN at Bridgewater Memory Care Add a tag Application…" at bounding box center [631, 317] width 1263 height 635
click at [54, 234] on link "Job Postings" at bounding box center [82, 233] width 102 height 24
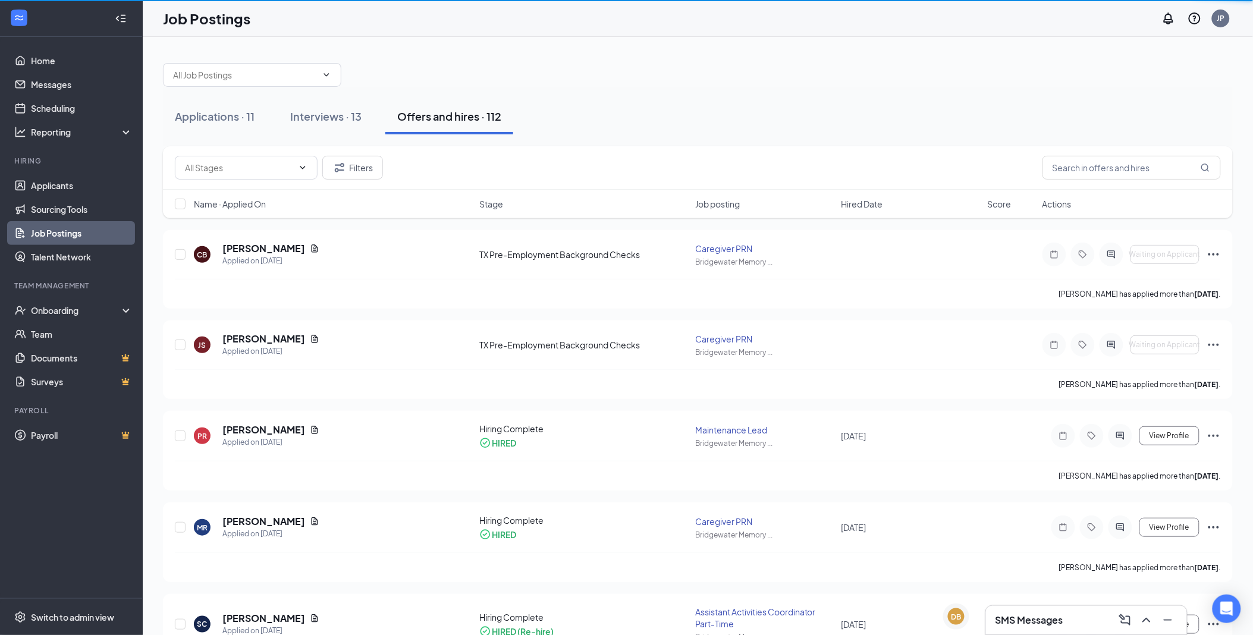
click at [67, 231] on link "Job Postings" at bounding box center [82, 233] width 102 height 24
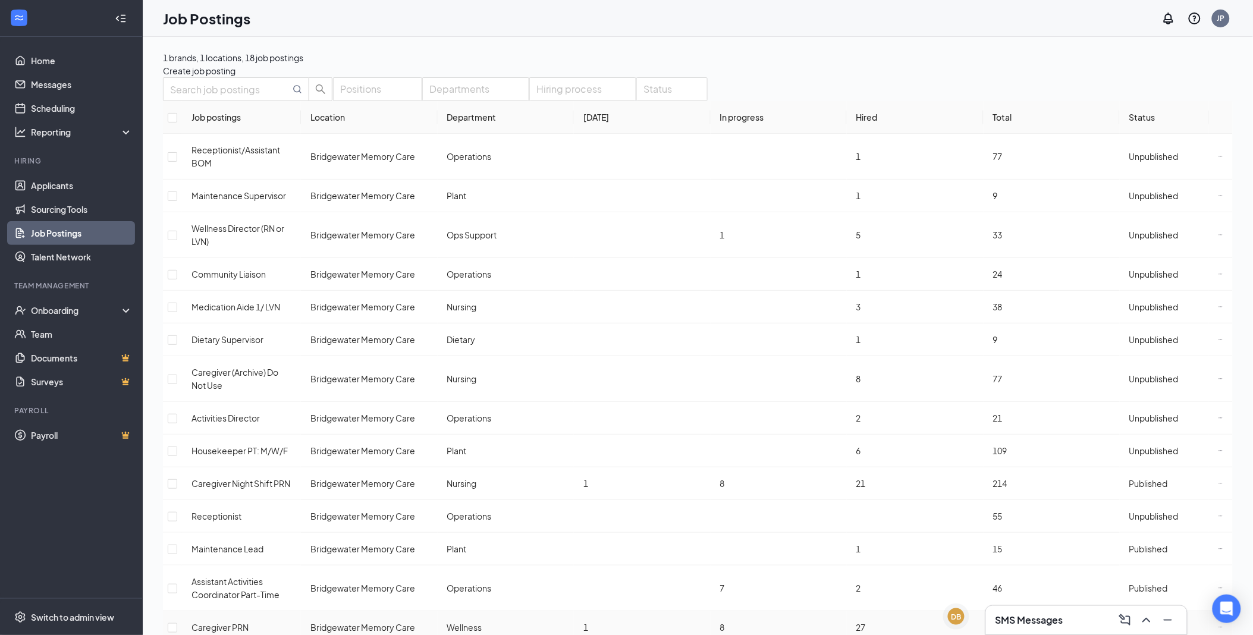
scroll to position [66, 0]
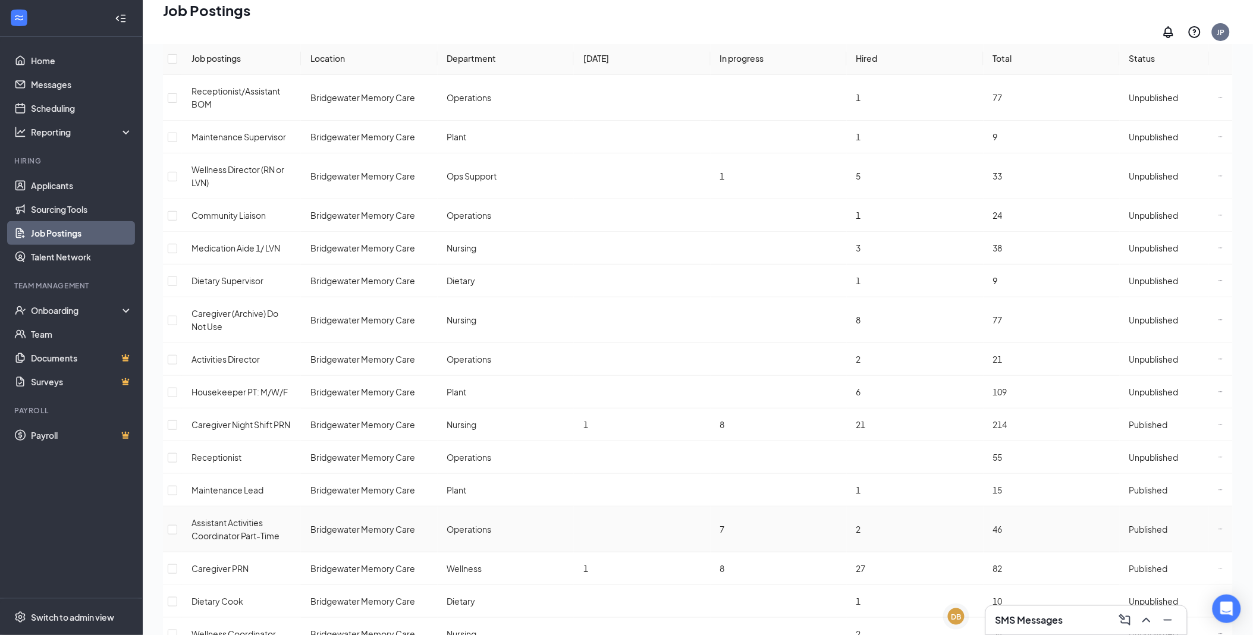
click at [1130, 523] on div "Published" at bounding box center [1149, 529] width 39 height 13
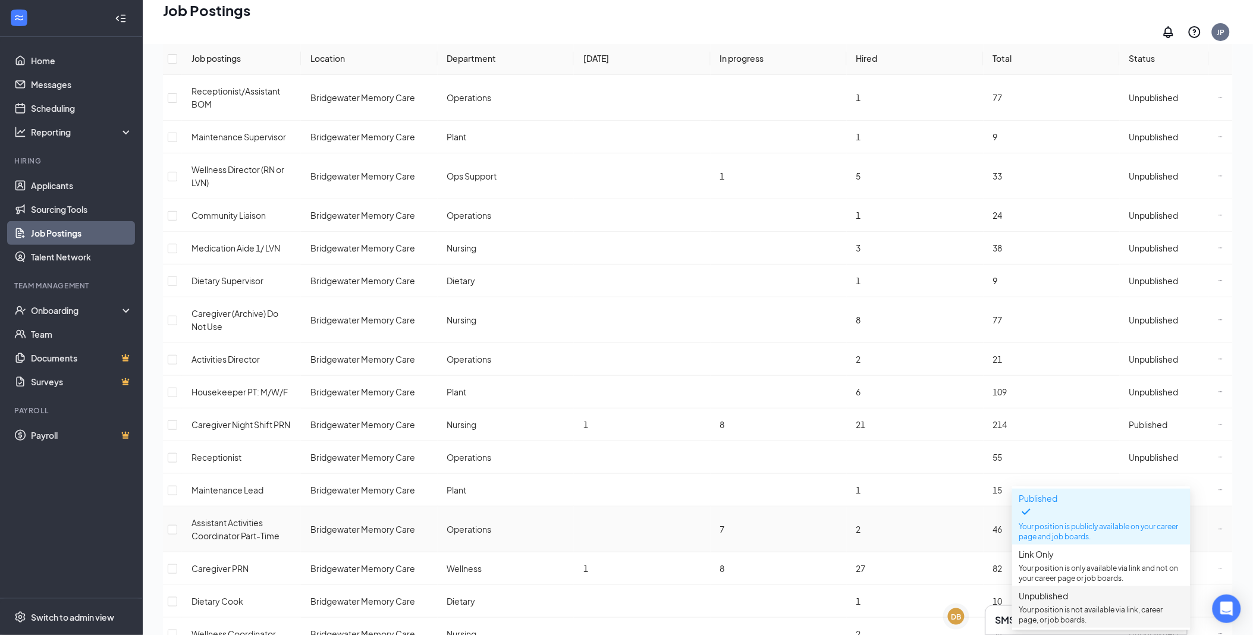
click at [1066, 622] on p "Your position is not available via link, career page, or job boards." at bounding box center [1102, 615] width 164 height 20
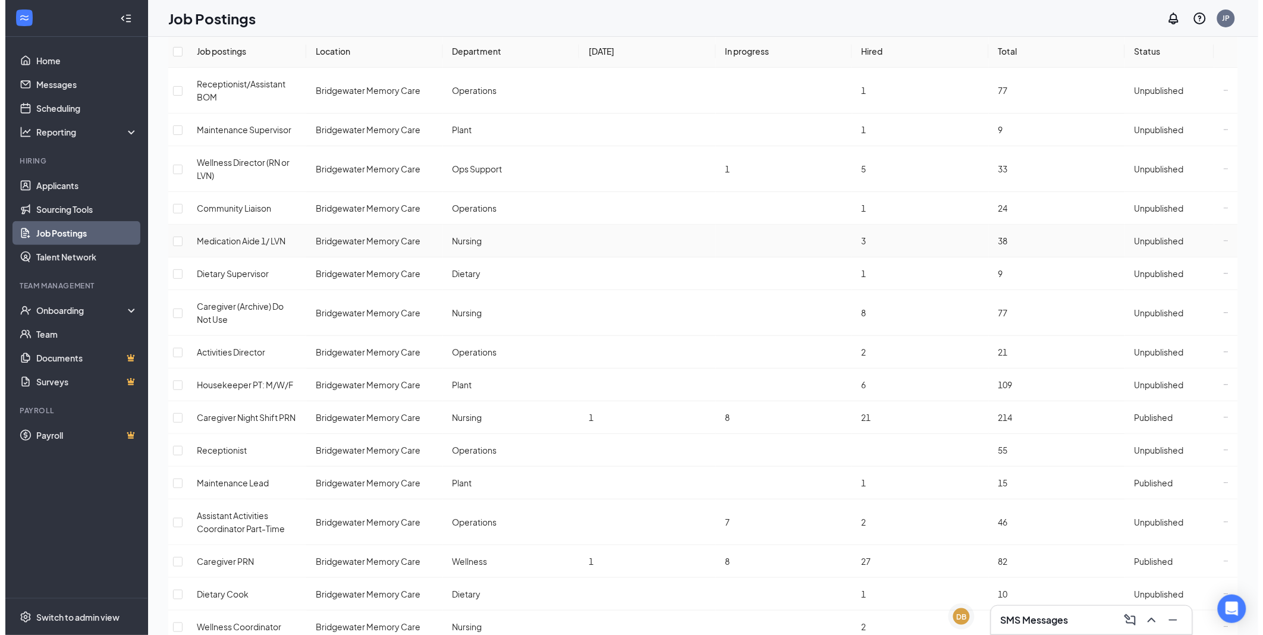
scroll to position [0, 0]
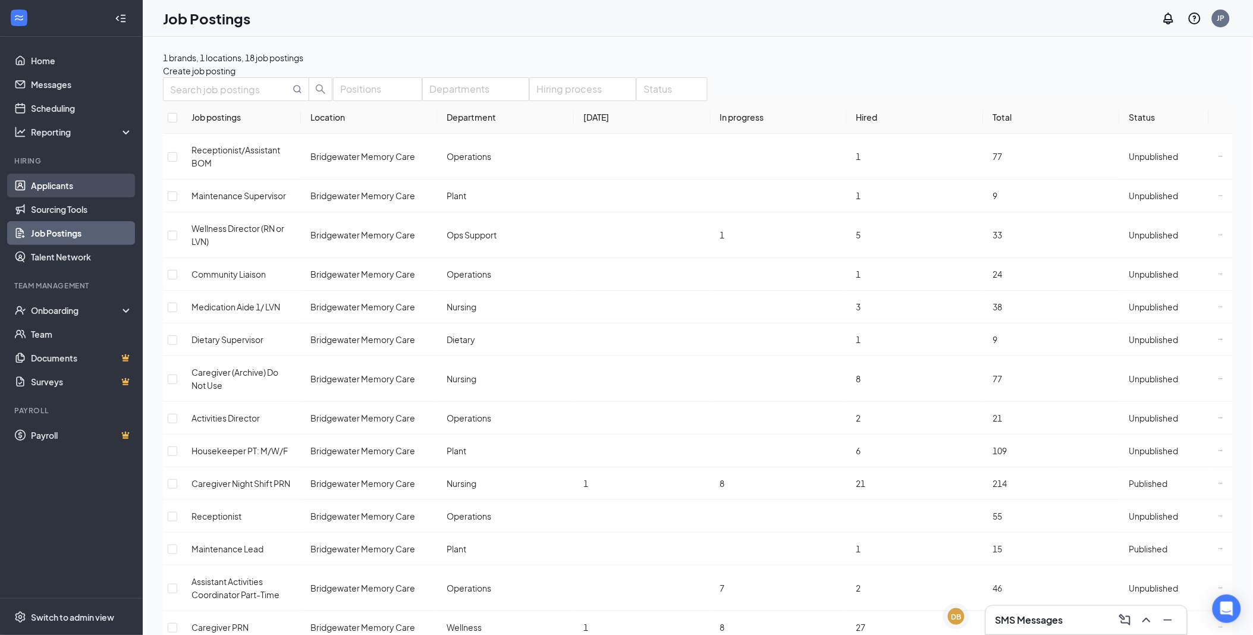
click at [75, 185] on link "Applicants" at bounding box center [82, 186] width 102 height 24
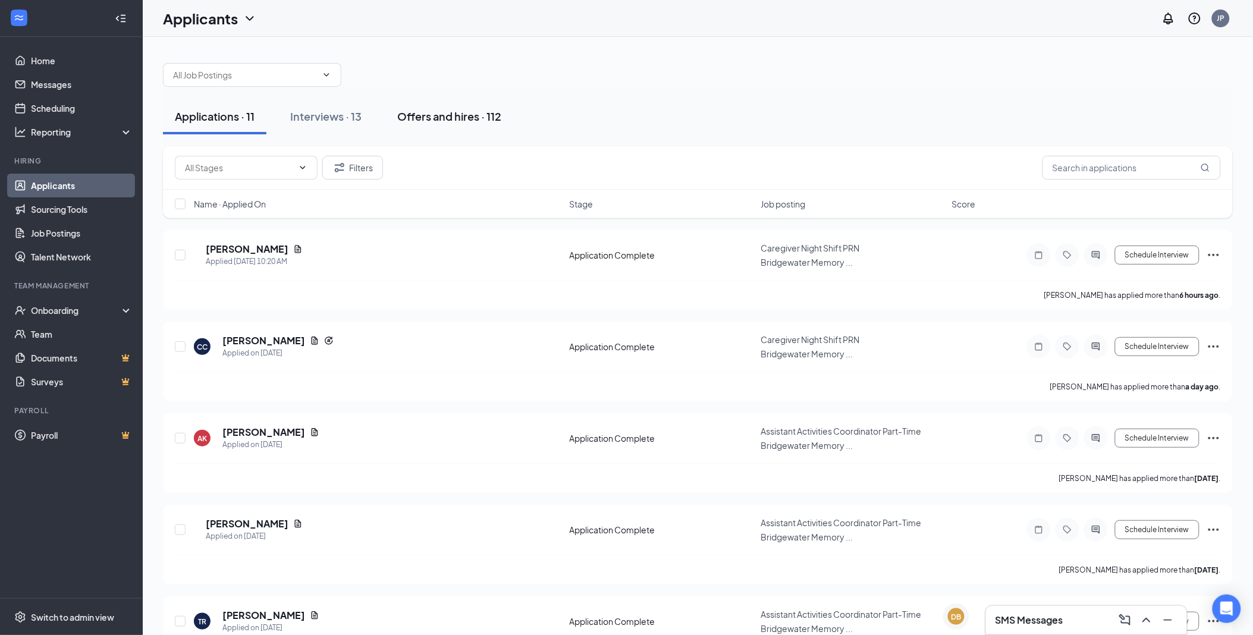
click at [441, 111] on div "Offers and hires · 112" at bounding box center [449, 116] width 104 height 15
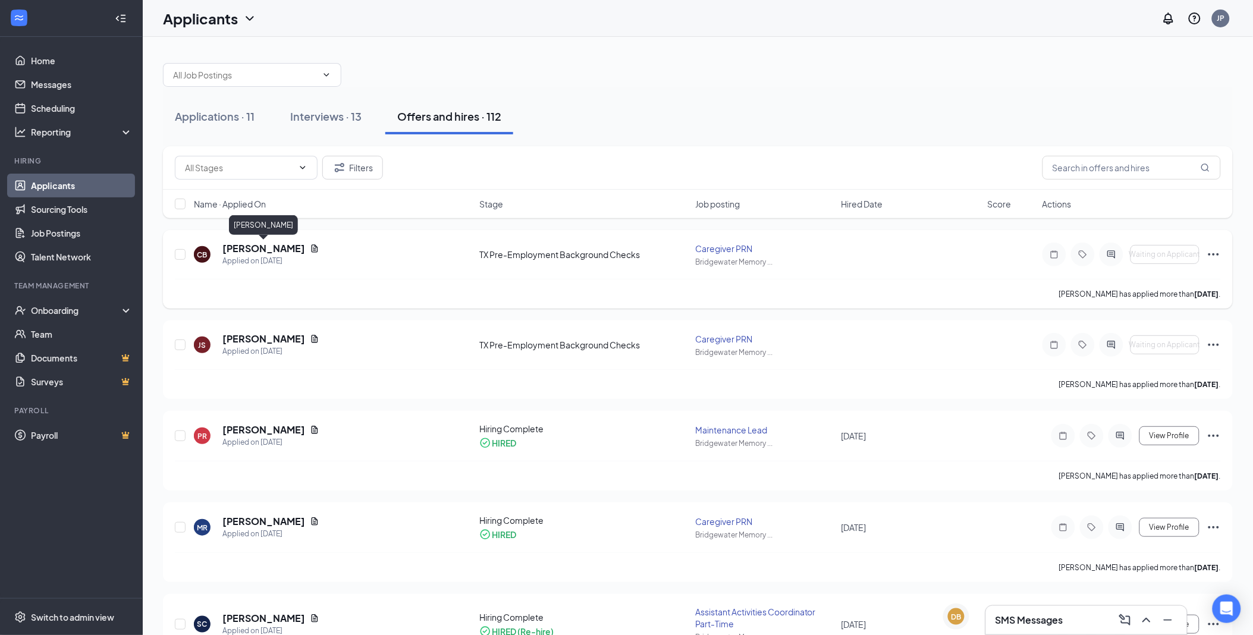
click at [276, 243] on h5 "[PERSON_NAME]" at bounding box center [263, 248] width 83 height 13
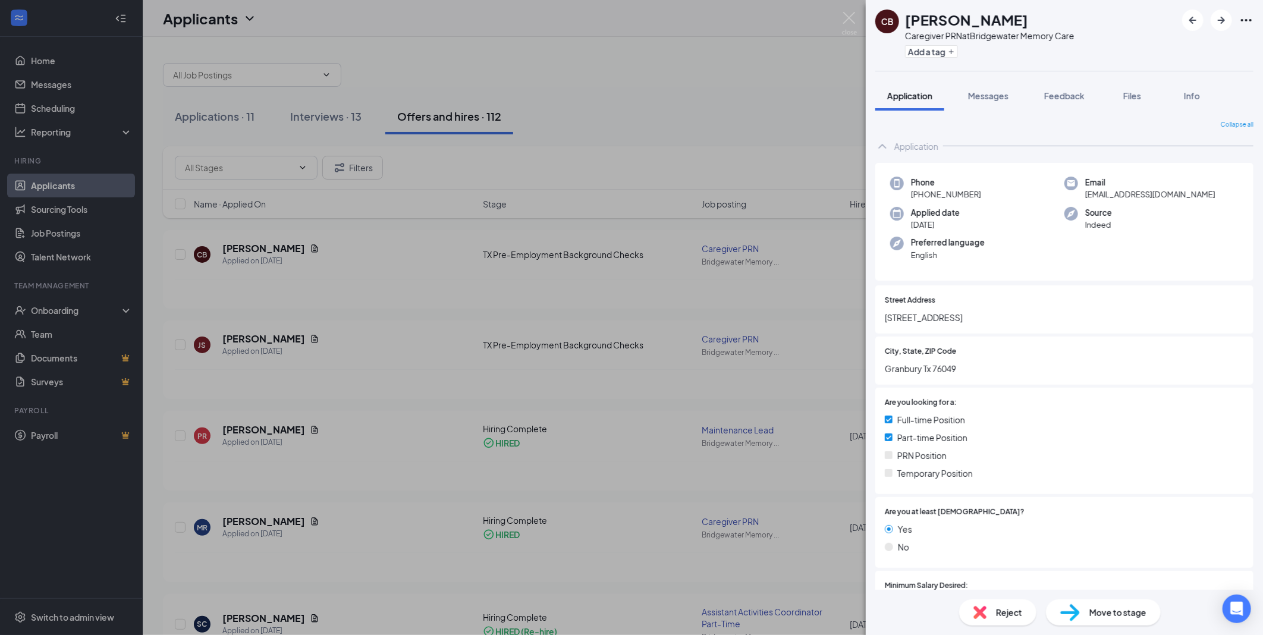
drag, startPoint x: 928, startPoint y: 199, endPoint x: 918, endPoint y: 200, distance: 9.5
click at [918, 200] on div "Phone [PHONE_NUMBER]" at bounding box center [977, 189] width 174 height 24
drag, startPoint x: 980, startPoint y: 319, endPoint x: 874, endPoint y: 318, distance: 105.3
click at [874, 318] on div "Collapse all Application Phone [PHONE_NUMBER] Email [EMAIL_ADDRESS][DOMAIN_NAME…" at bounding box center [1064, 350] width 397 height 479
drag, startPoint x: 1166, startPoint y: 195, endPoint x: 1080, endPoint y: 193, distance: 86.3
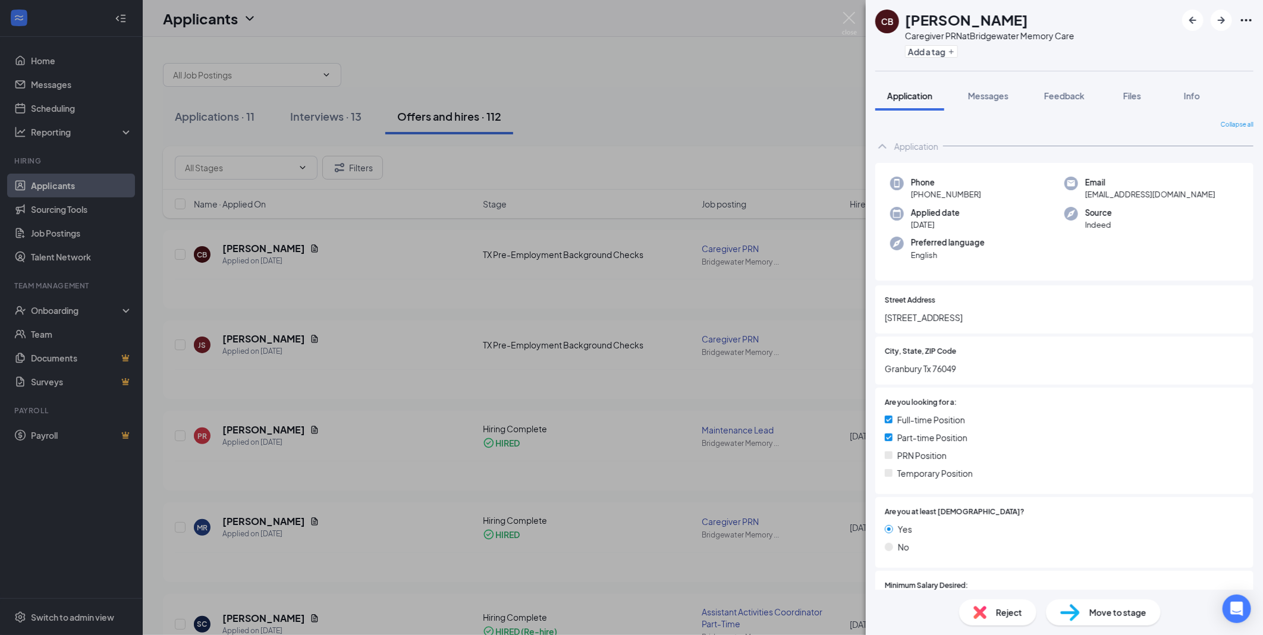
click at [1080, 193] on div "Email [EMAIL_ADDRESS][DOMAIN_NAME]" at bounding box center [1152, 189] width 174 height 24
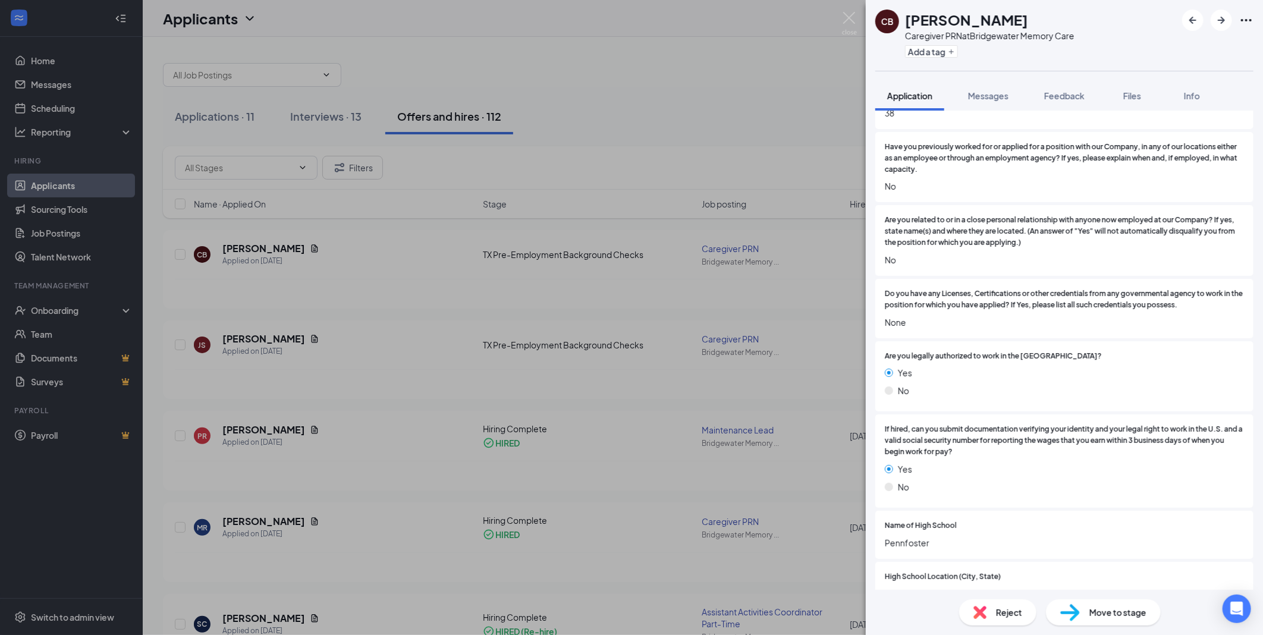
scroll to position [1190, 0]
